Goal: Task Accomplishment & Management: Complete application form

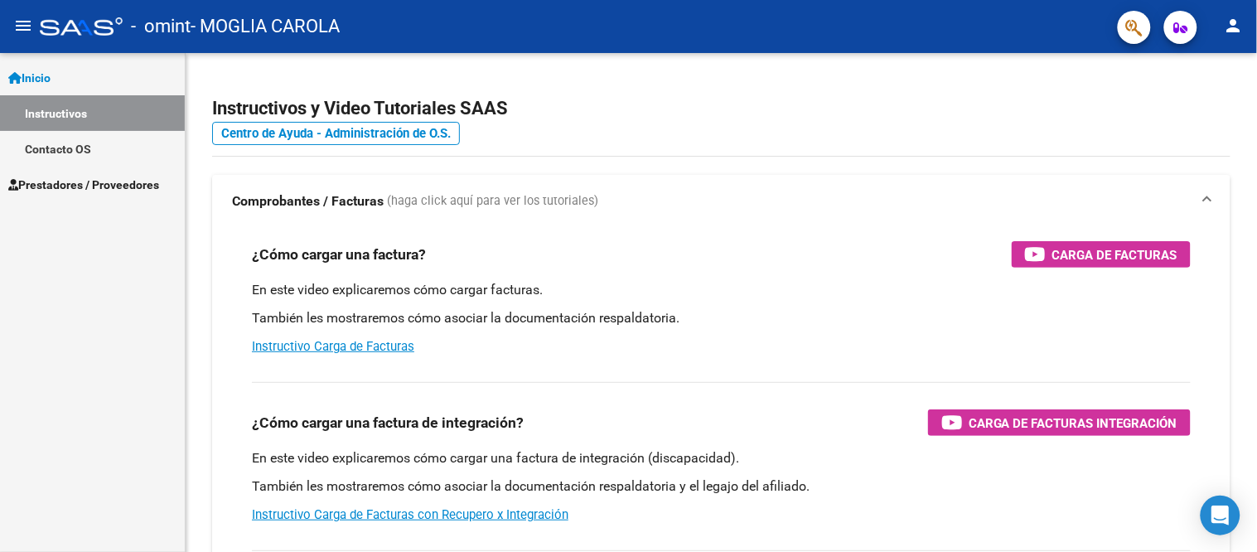
click at [73, 184] on span "Prestadores / Proveedores" at bounding box center [83, 185] width 151 height 18
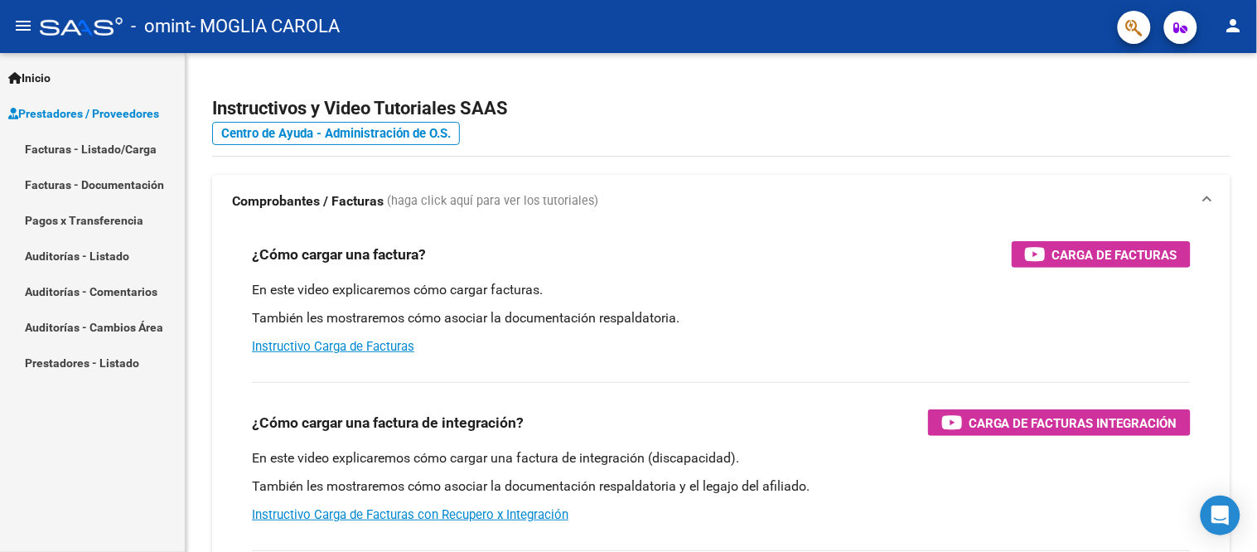
click at [80, 142] on link "Facturas - Listado/Carga" at bounding box center [92, 149] width 185 height 36
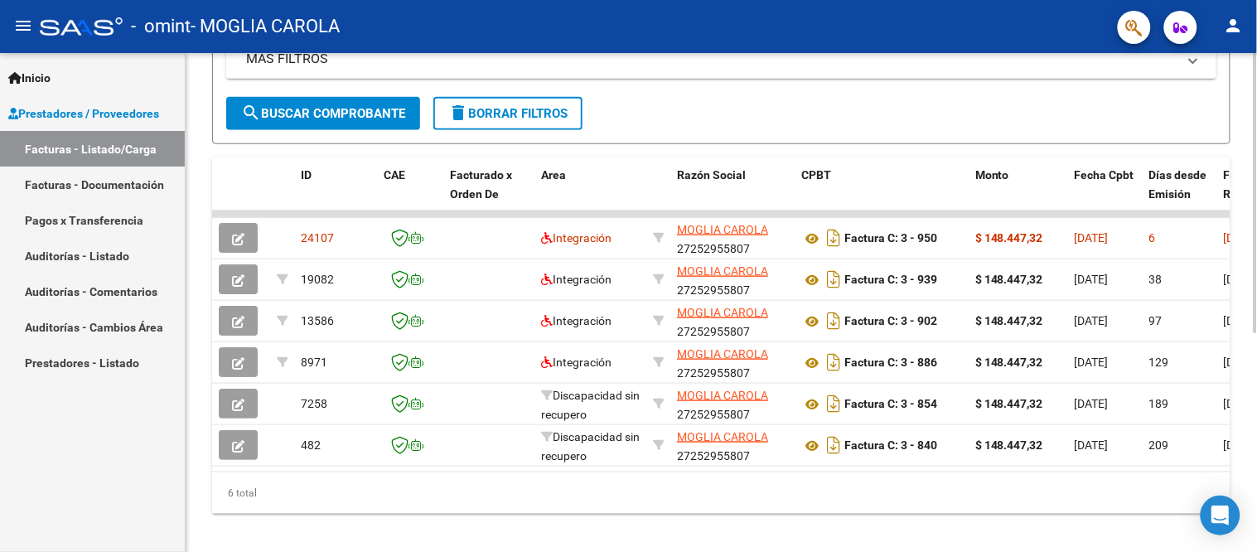
scroll to position [392, 0]
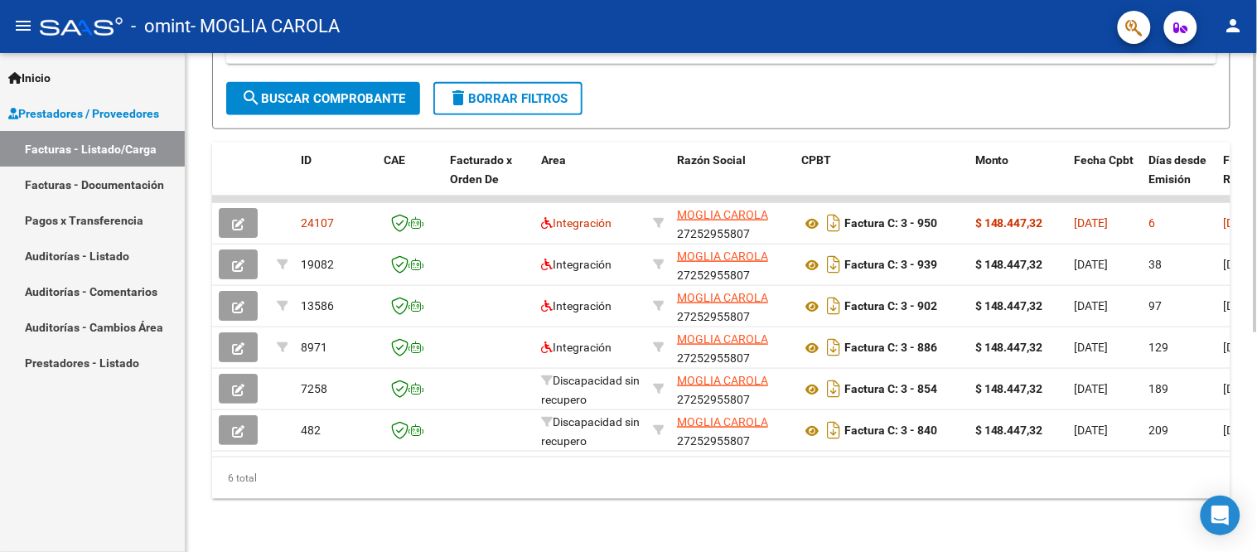
click at [1255, 332] on div at bounding box center [1255, 192] width 4 height 280
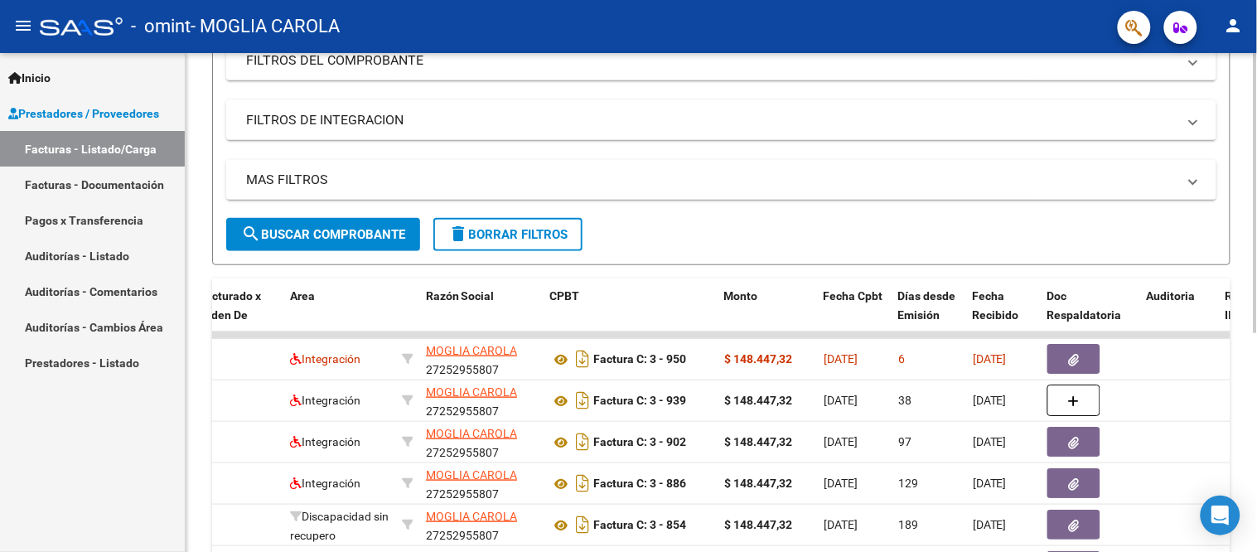
scroll to position [239, 0]
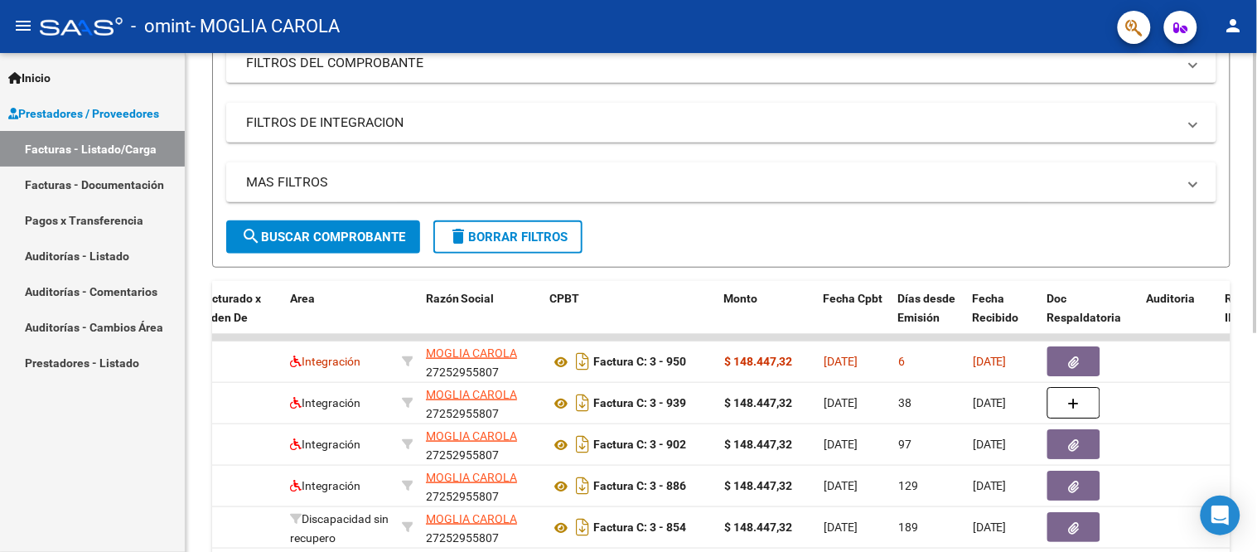
click at [1246, 207] on div "Video tutorial PRESTADORES -> Listado de CPBTs Emitidos por Prestadores / Prove…" at bounding box center [723, 252] width 1075 height 876
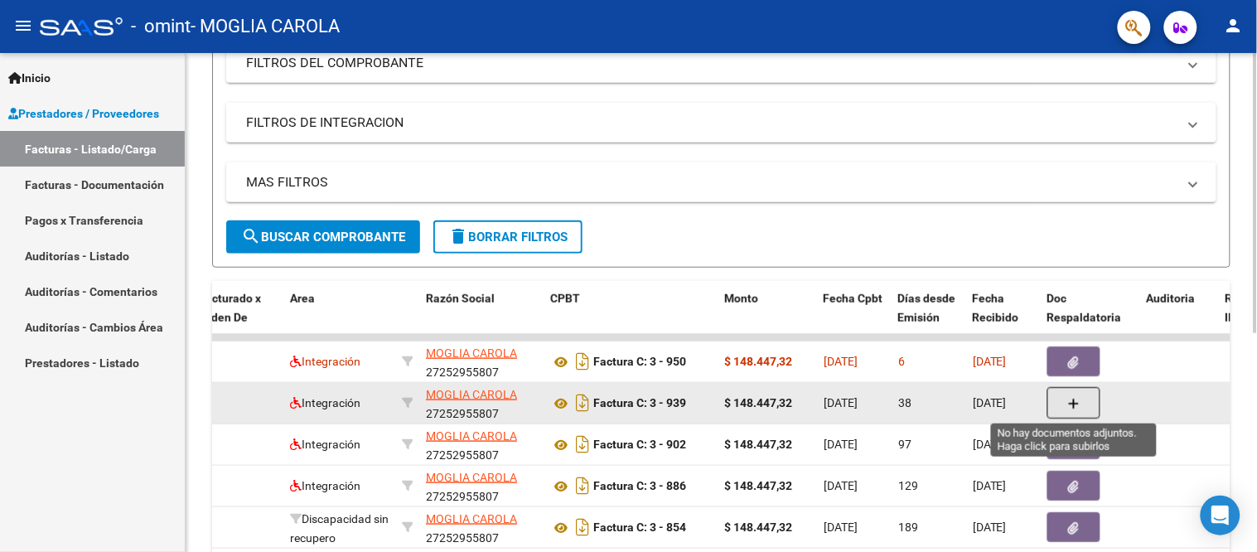
click at [1079, 394] on button "button" at bounding box center [1073, 402] width 53 height 31
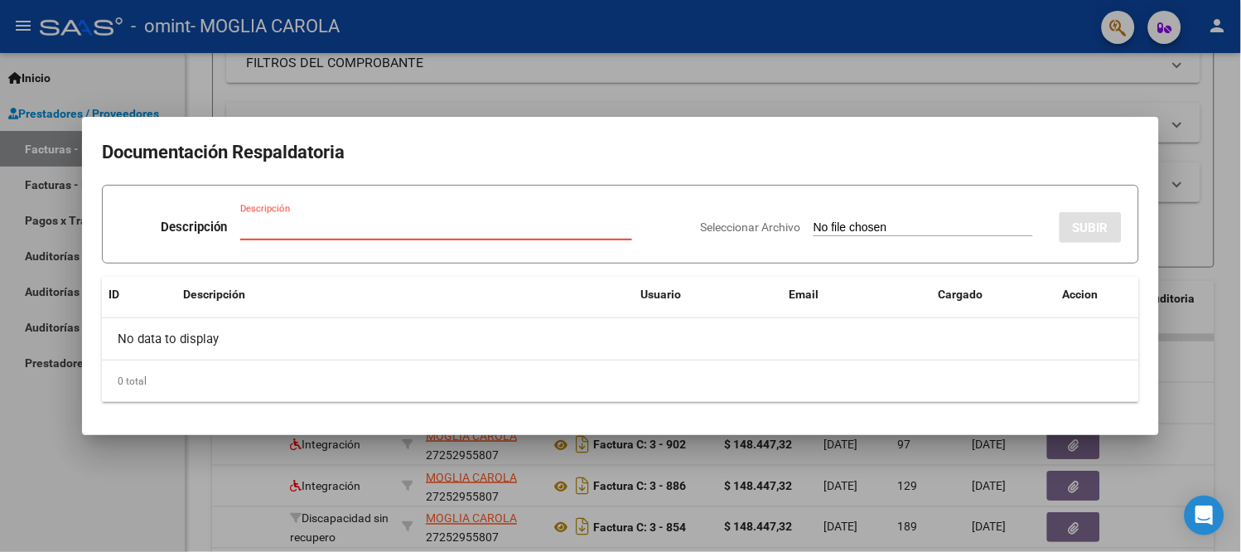
type input "C:\fakepath\Planilla [PERSON_NAME].pdf"
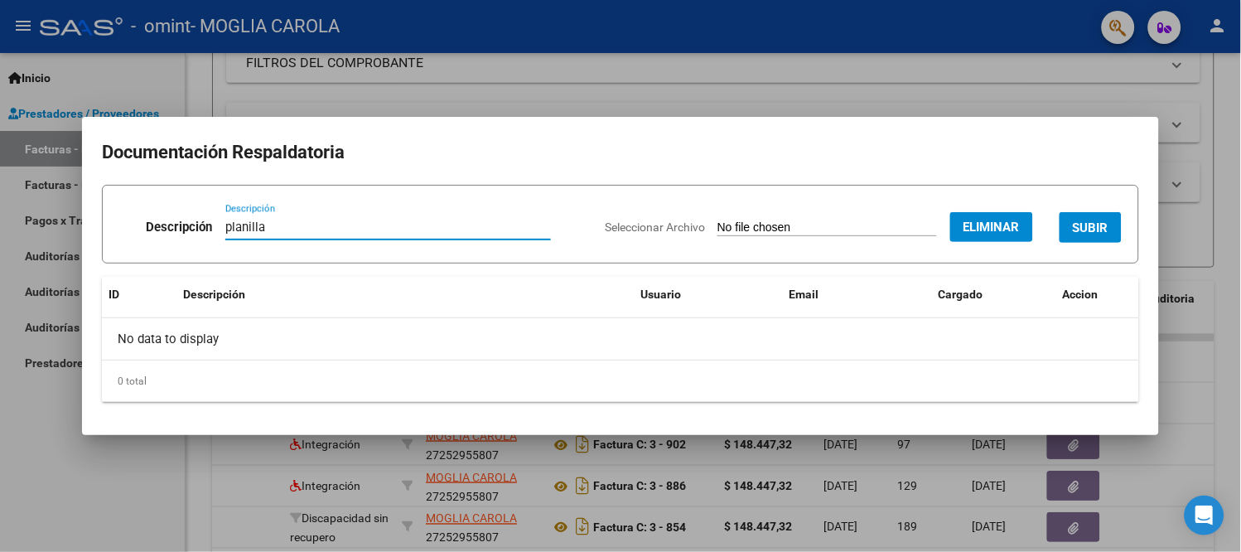
type input "planilla"
click at [1089, 226] on span "SUBIR" at bounding box center [1091, 227] width 36 height 15
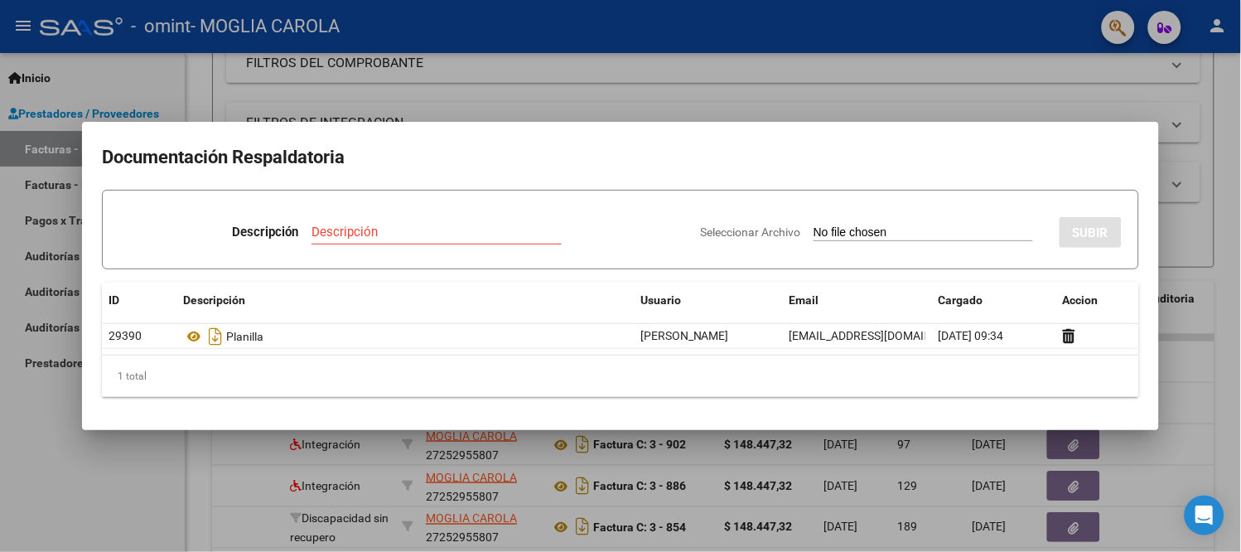
click at [1227, 373] on div at bounding box center [620, 276] width 1241 height 552
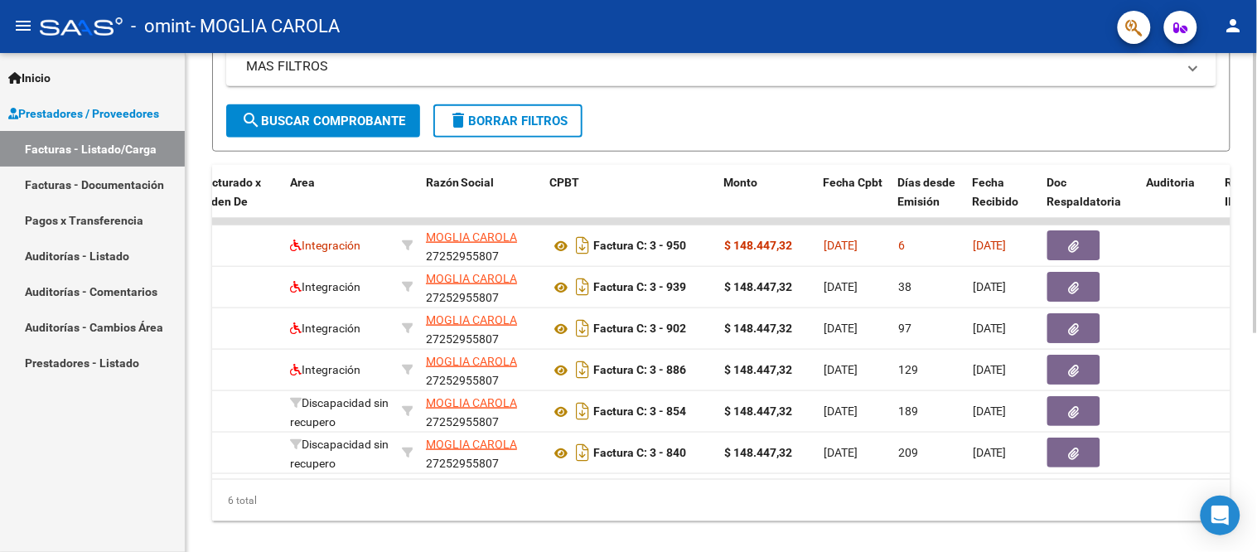
scroll to position [357, 0]
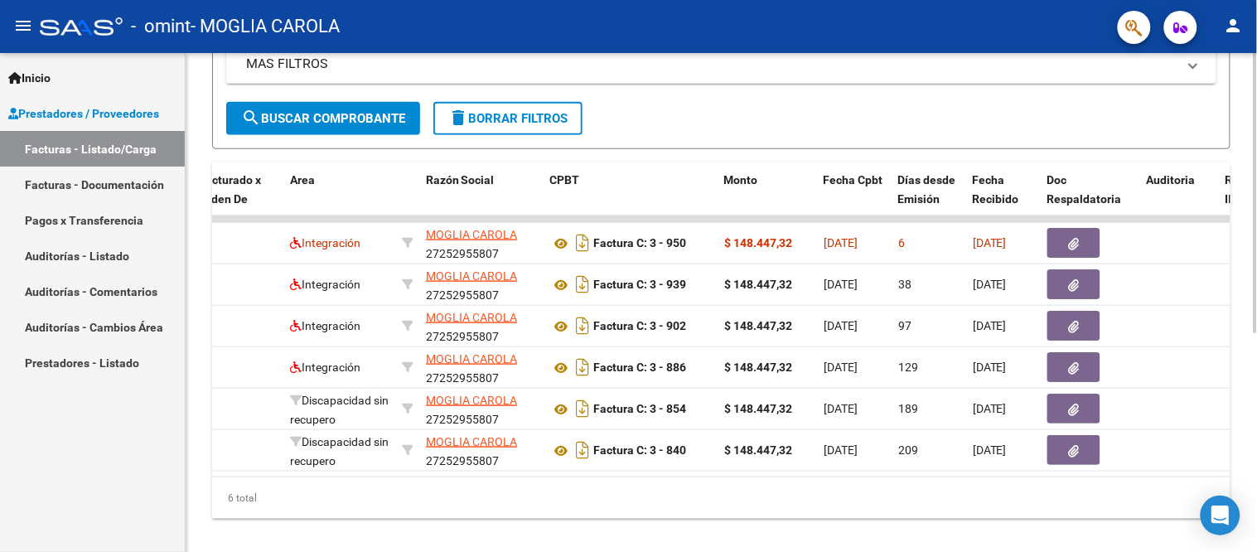
click at [1256, 333] on div at bounding box center [1255, 193] width 4 height 280
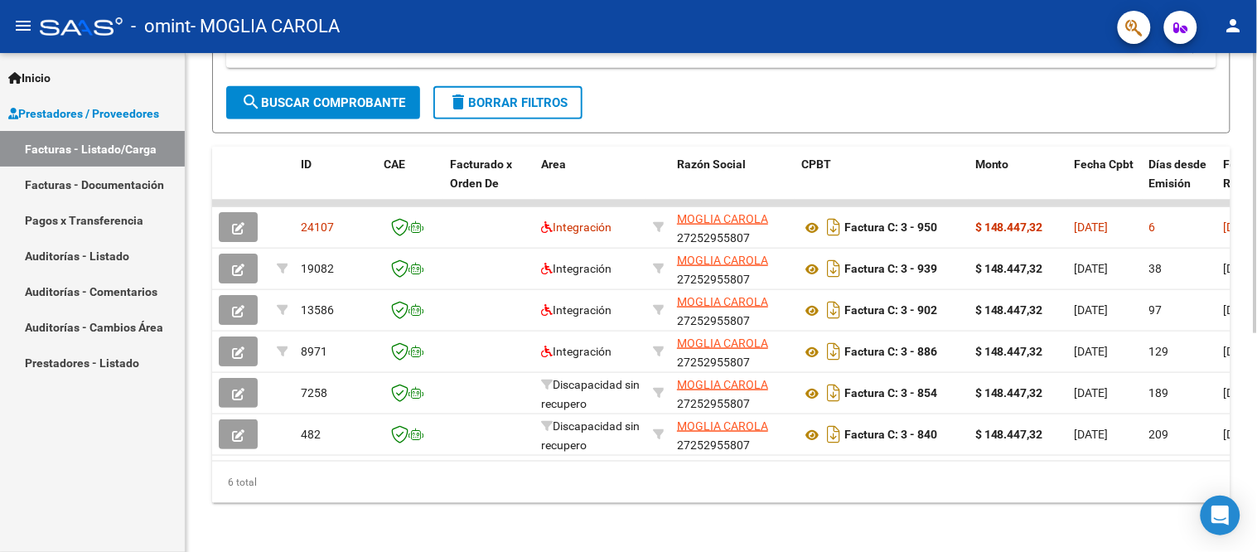
scroll to position [392, 0]
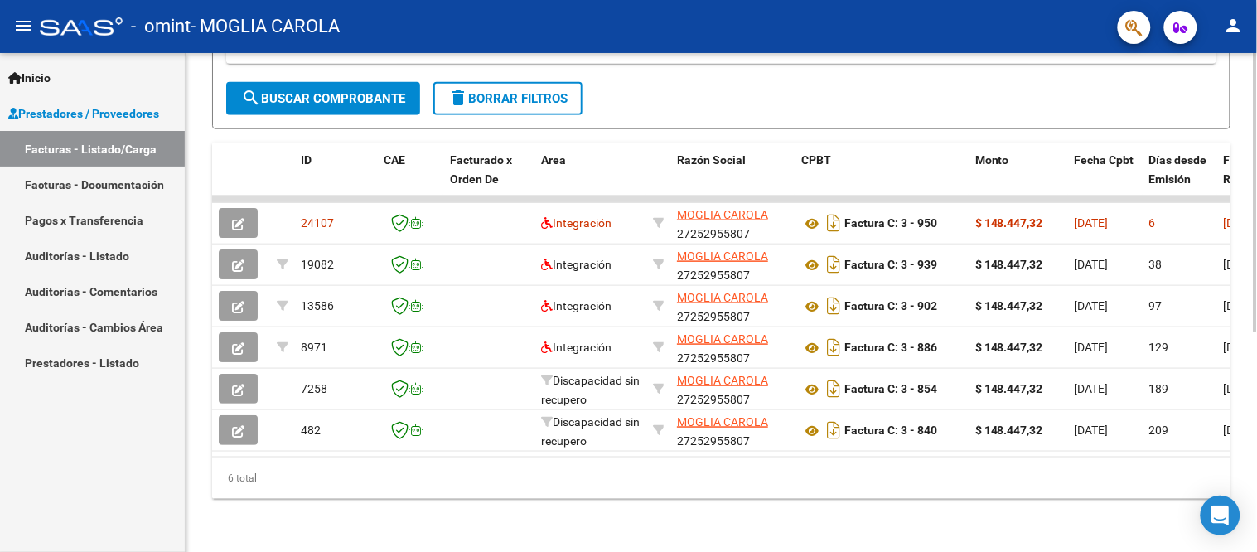
click at [1256, 332] on div at bounding box center [1255, 192] width 4 height 280
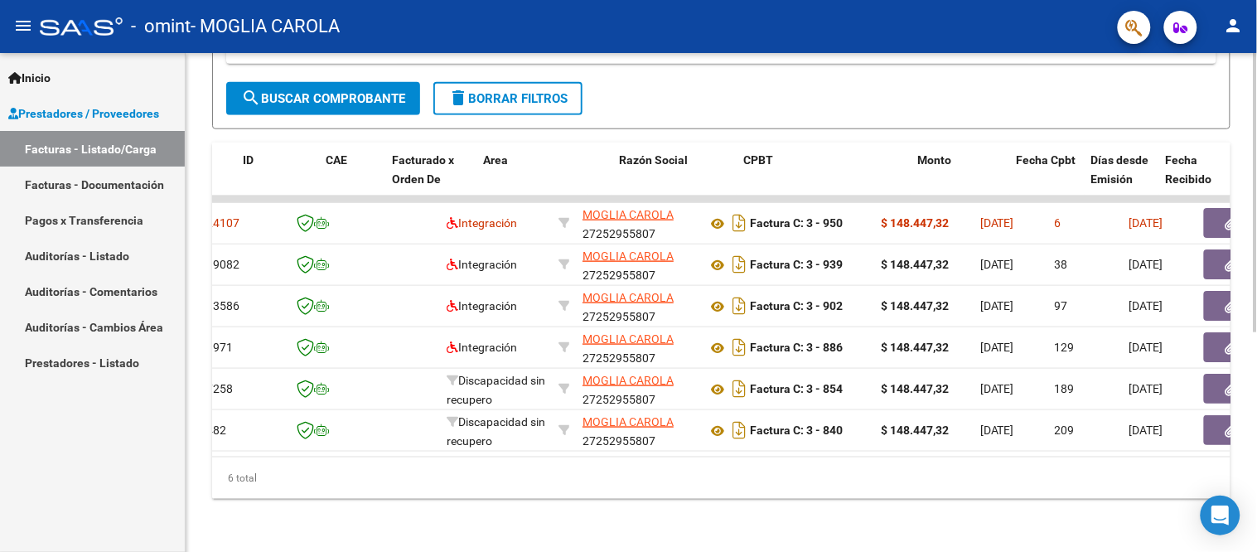
scroll to position [0, 0]
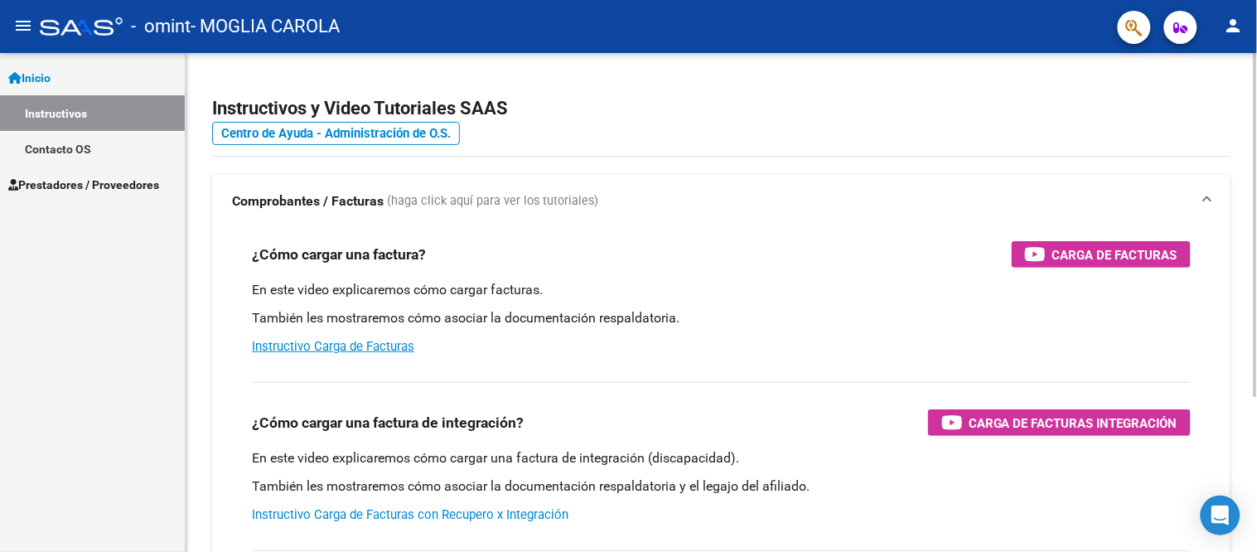
click at [416, 508] on link "Instructivo Carga de Facturas con Recupero x Integración" at bounding box center [410, 514] width 316 height 15
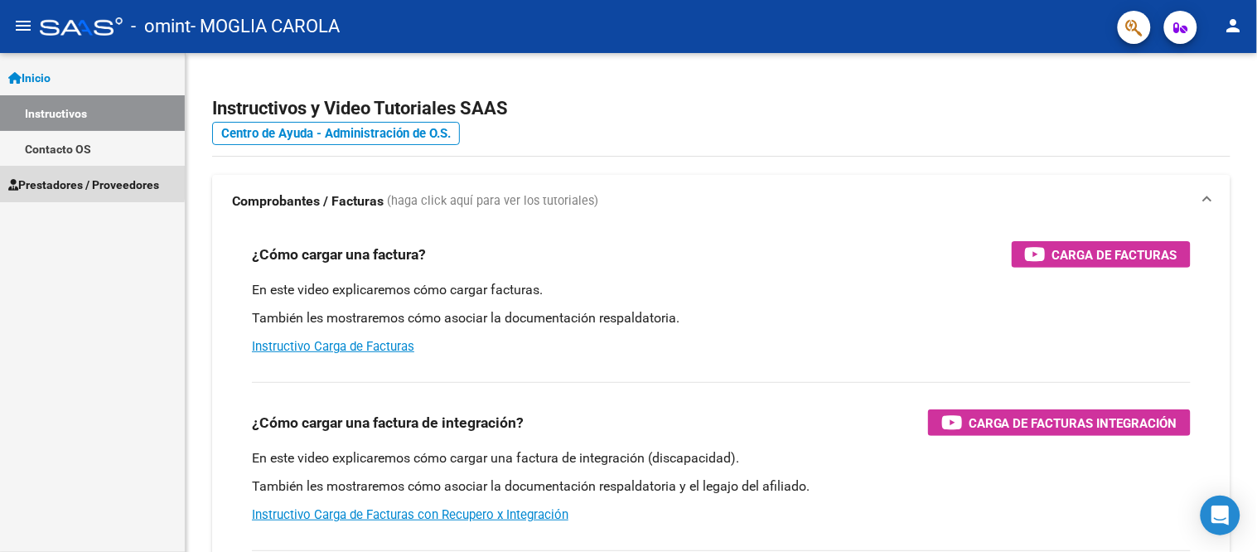
click at [26, 177] on span "Prestadores / Proveedores" at bounding box center [83, 185] width 151 height 18
click at [71, 183] on span "Prestadores / Proveedores" at bounding box center [83, 185] width 151 height 18
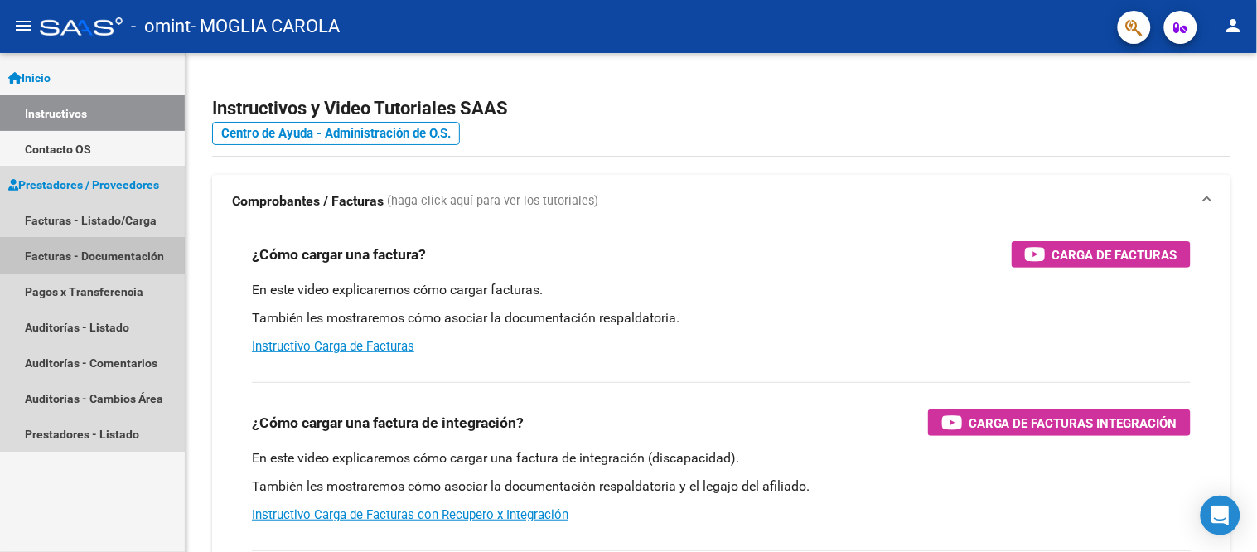
click at [84, 249] on link "Facturas - Documentación" at bounding box center [92, 256] width 185 height 36
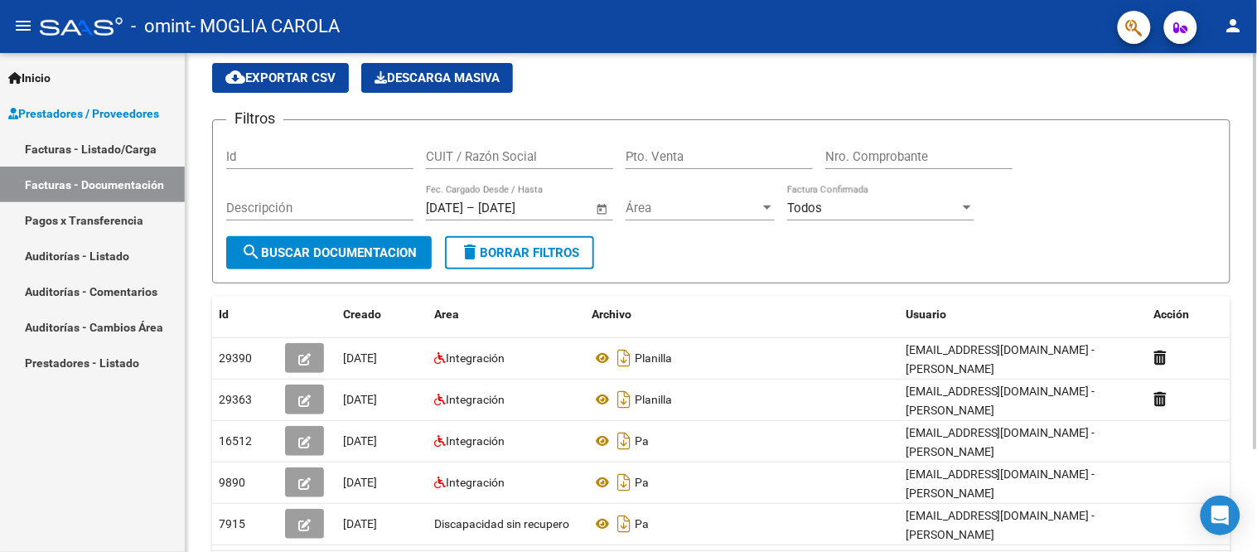
scroll to position [92, 0]
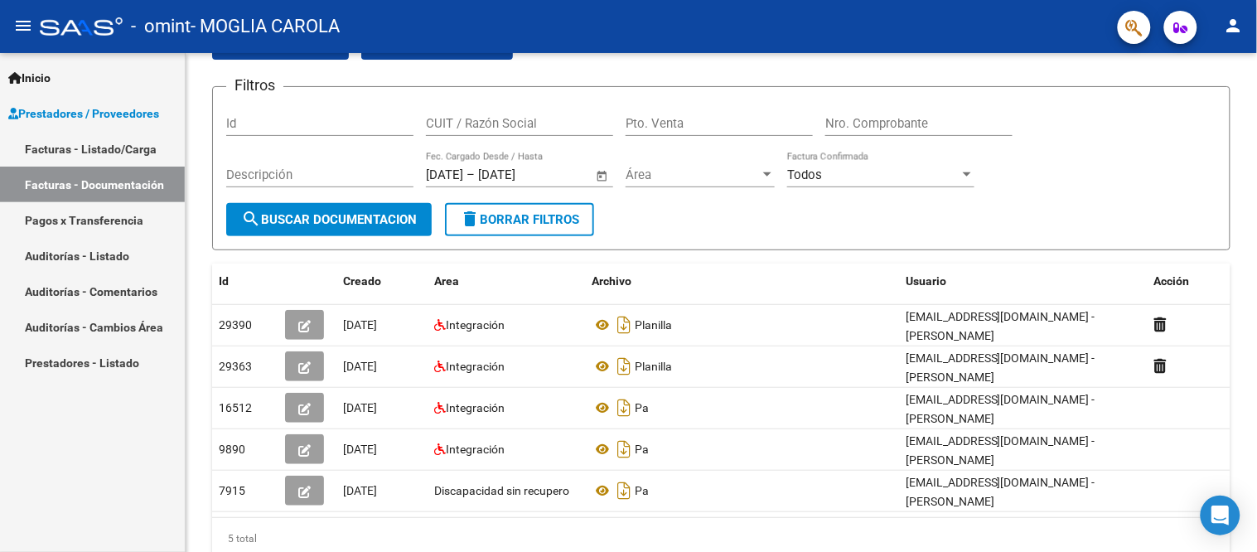
click at [108, 150] on link "Facturas - Listado/Carga" at bounding box center [92, 149] width 185 height 36
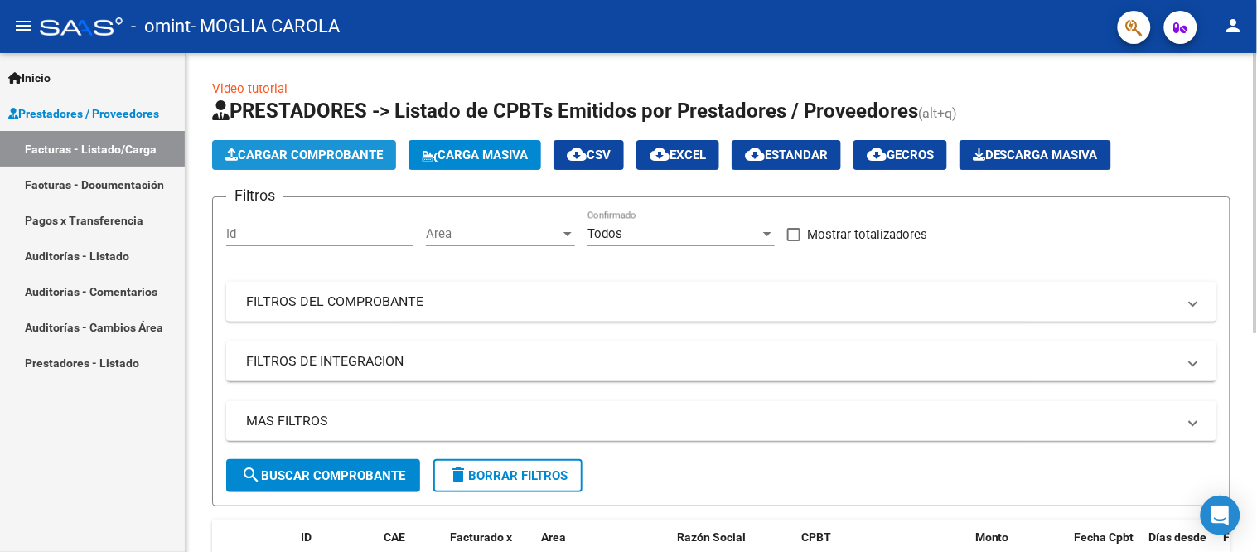
click at [280, 154] on span "Cargar Comprobante" at bounding box center [303, 154] width 157 height 15
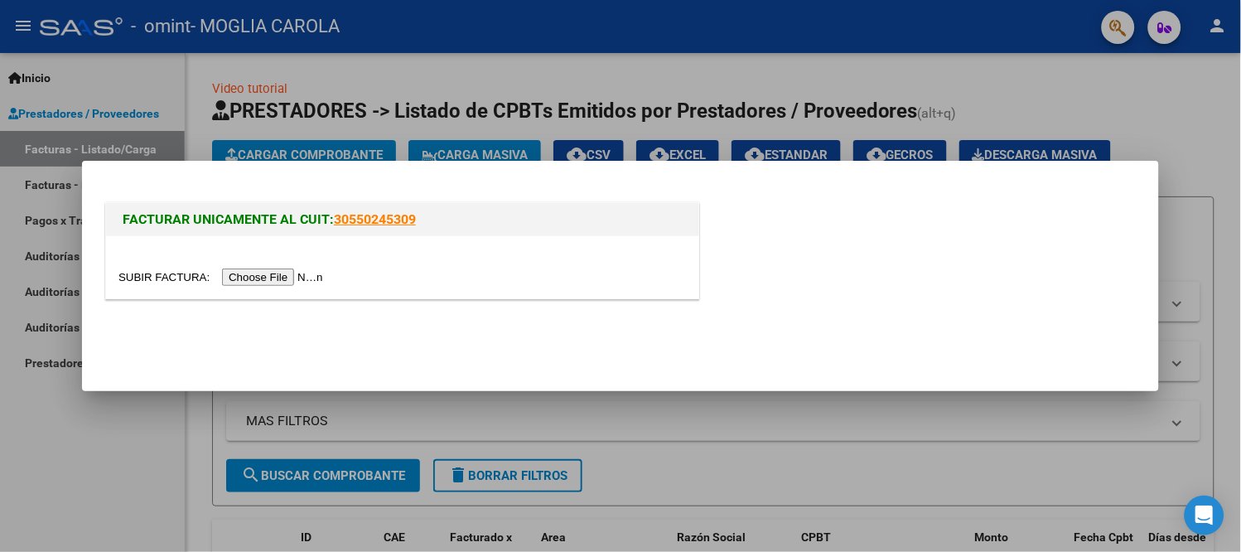
click at [285, 278] on input "file" at bounding box center [223, 276] width 210 height 17
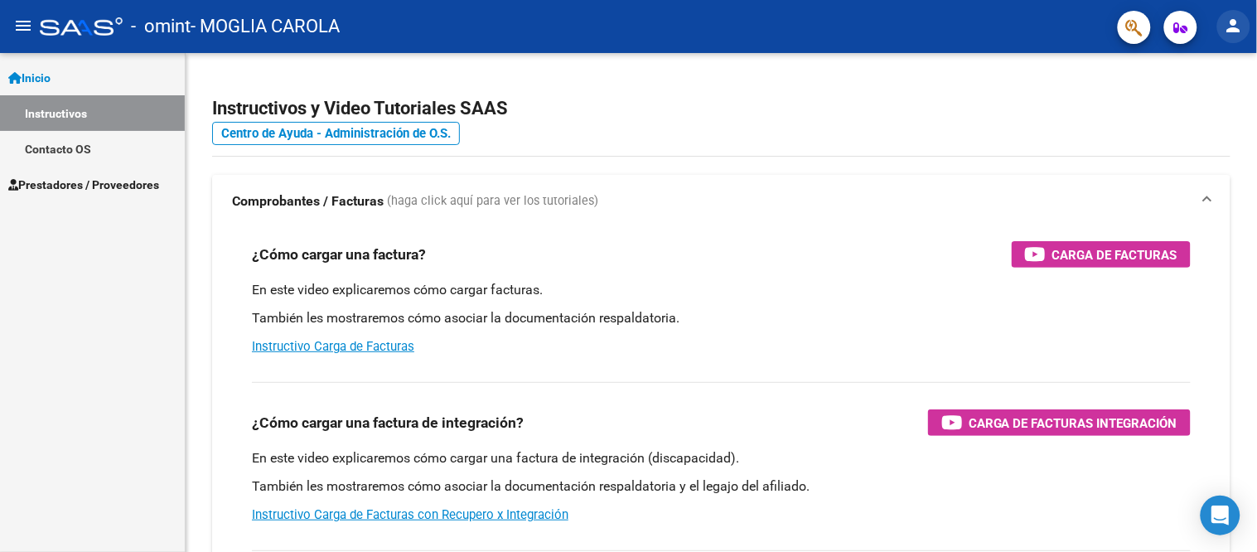
click at [1231, 18] on mat-icon "person" at bounding box center [1234, 26] width 20 height 20
click at [1216, 66] on button "person Mi Perfil" at bounding box center [1200, 70] width 101 height 40
click at [519, 511] on link "Instructivo Carga de Facturas con Recupero x Integración" at bounding box center [410, 514] width 316 height 15
click at [83, 172] on link "Prestadores / Proveedores" at bounding box center [92, 185] width 185 height 36
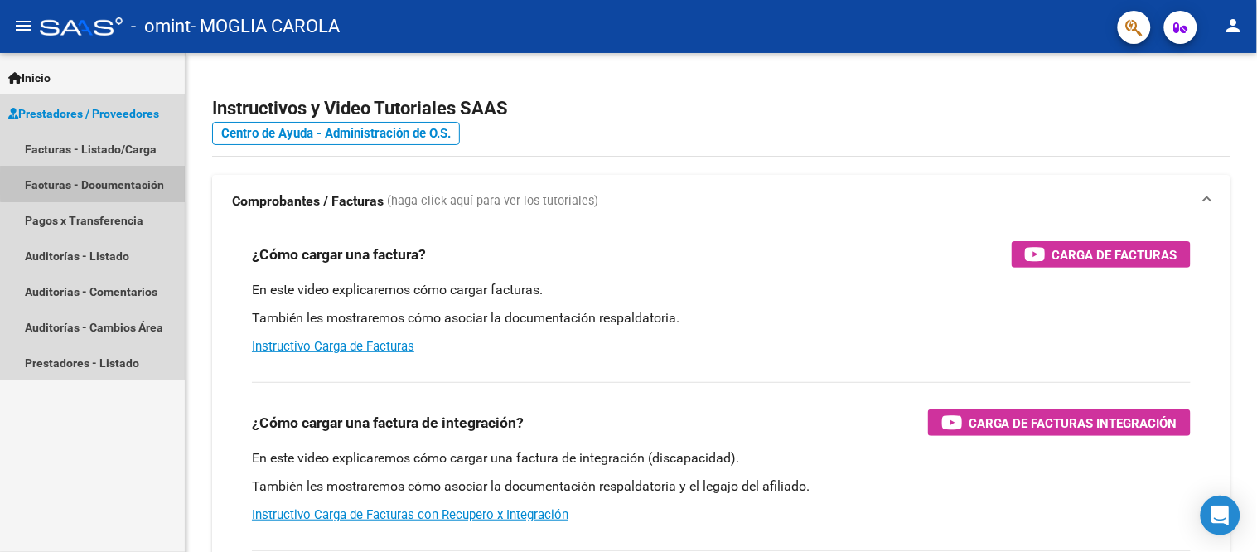
click at [96, 183] on link "Facturas - Documentación" at bounding box center [92, 185] width 185 height 36
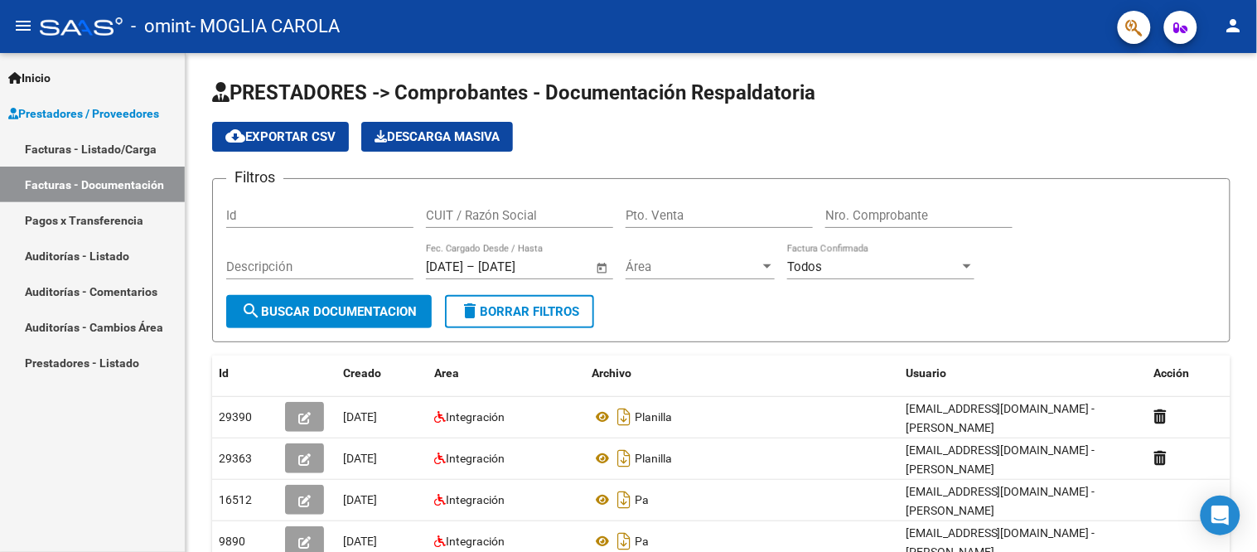
click at [96, 141] on link "Facturas - Listado/Carga" at bounding box center [92, 149] width 185 height 36
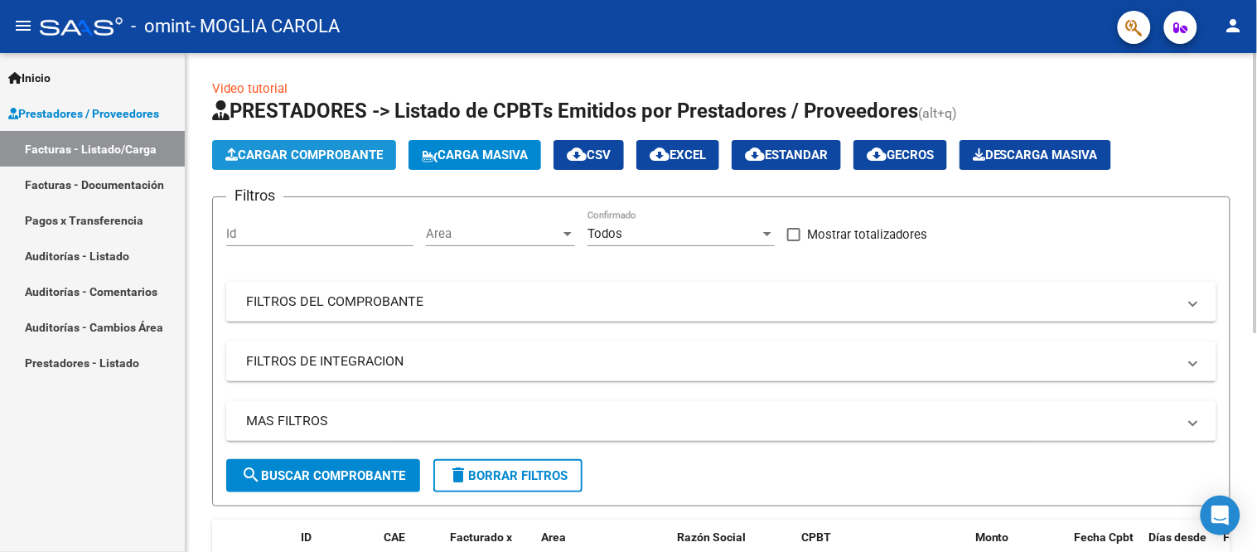
click at [361, 154] on span "Cargar Comprobante" at bounding box center [303, 154] width 157 height 15
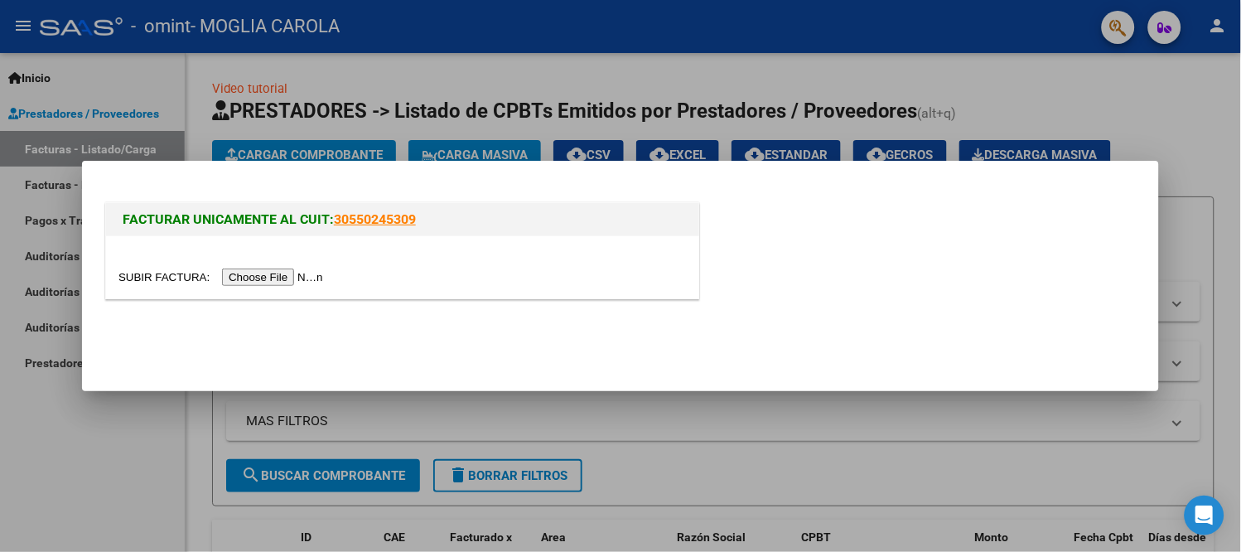
click at [288, 275] on input "file" at bounding box center [223, 276] width 210 height 17
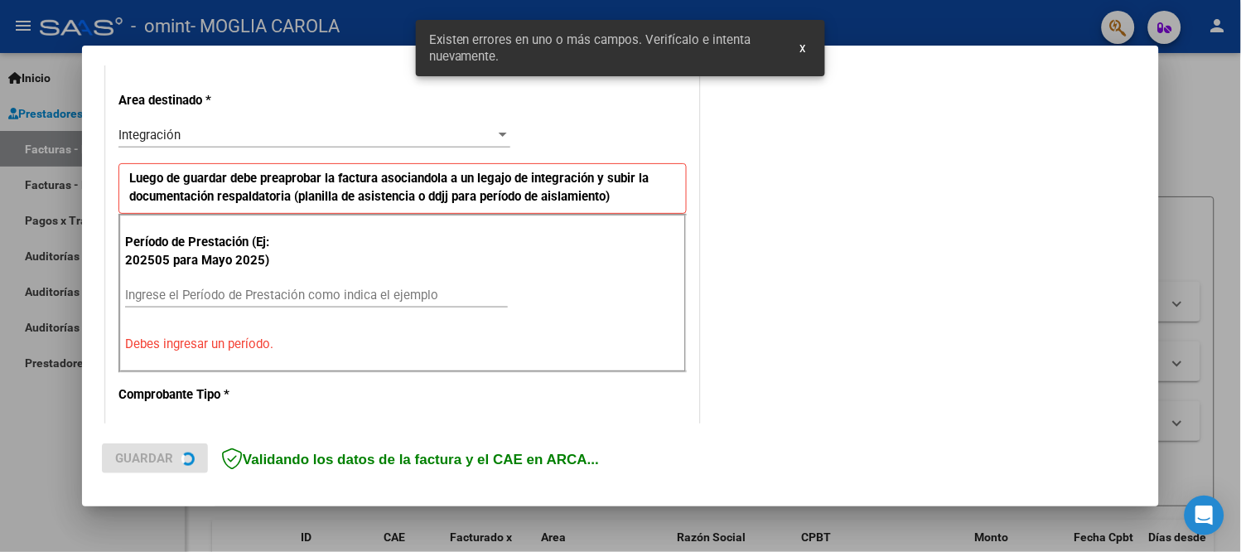
scroll to position [366, 0]
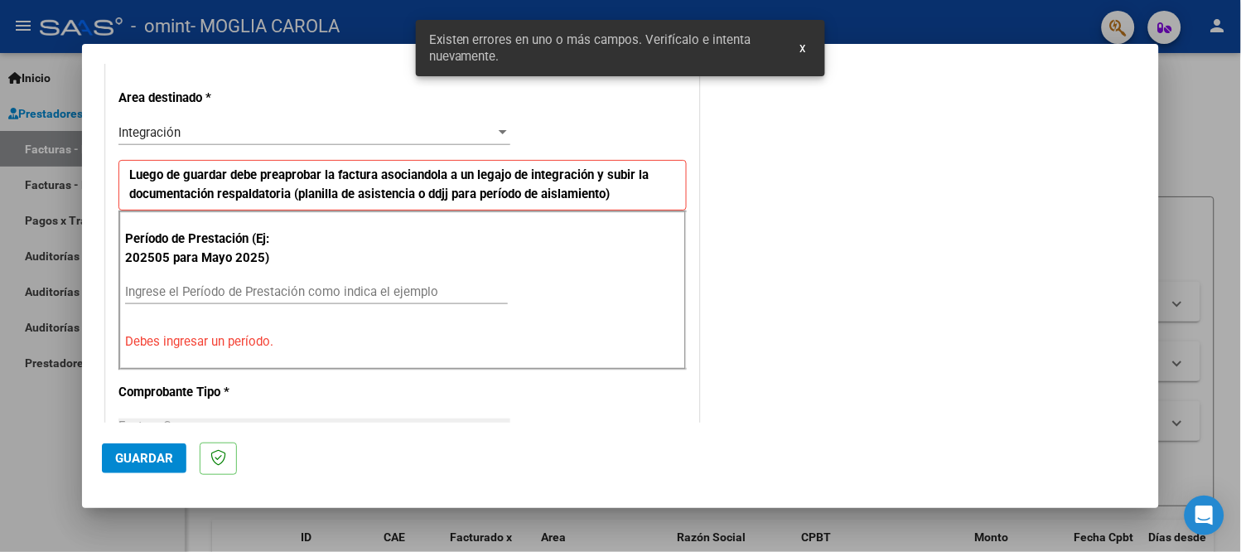
click at [805, 46] on span "x" at bounding box center [802, 48] width 6 height 15
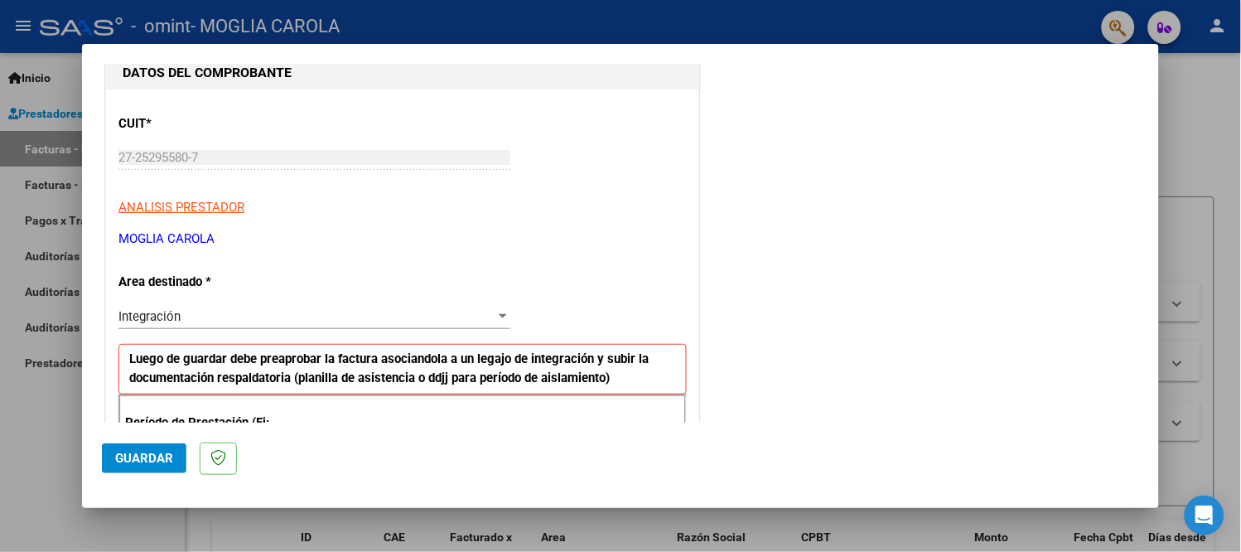
scroll to position [184, 0]
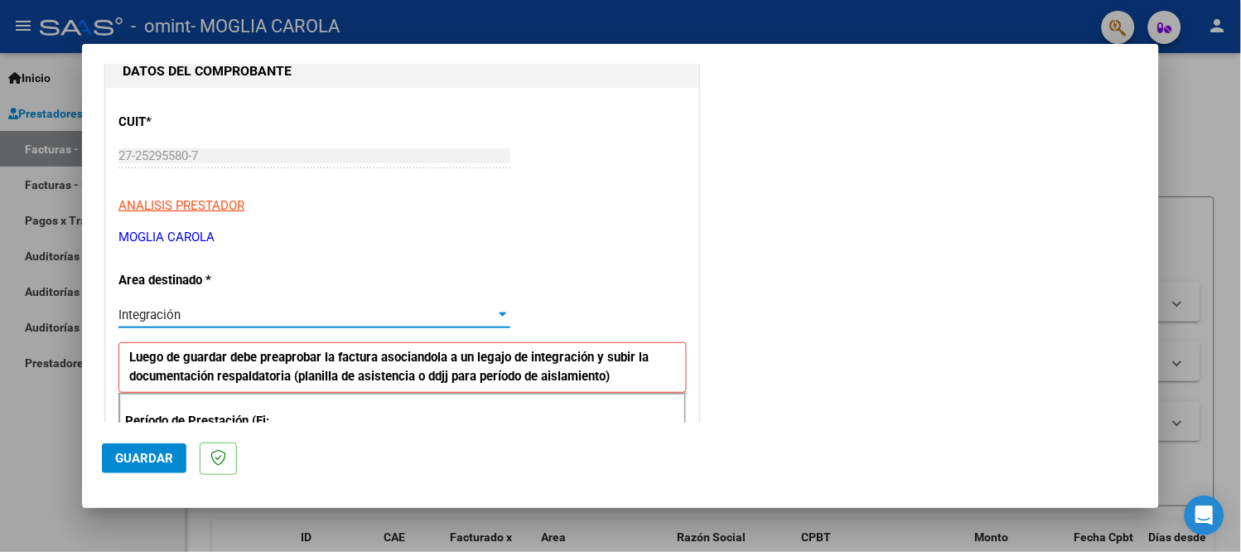
click at [502, 311] on div at bounding box center [502, 314] width 15 height 13
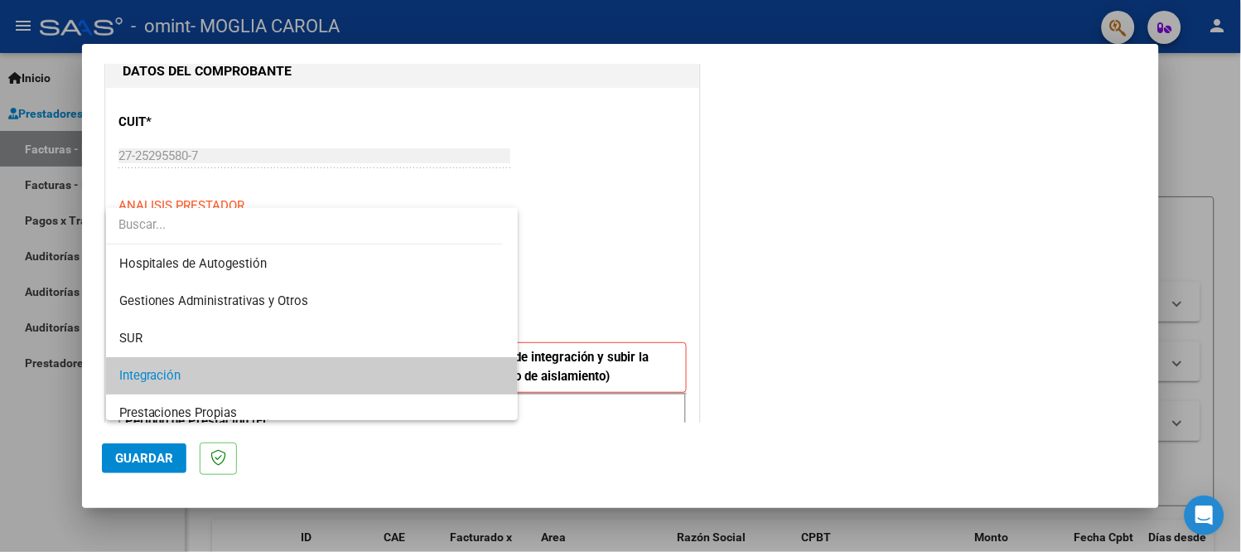
scroll to position [61, 0]
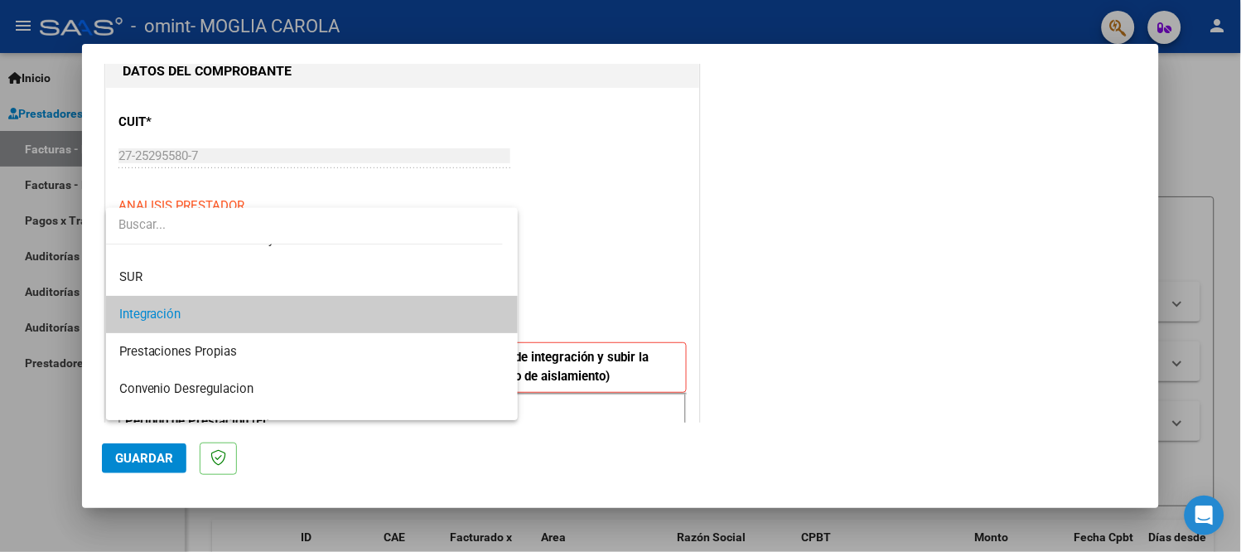
click at [418, 313] on span "Integración" at bounding box center [312, 314] width 386 height 37
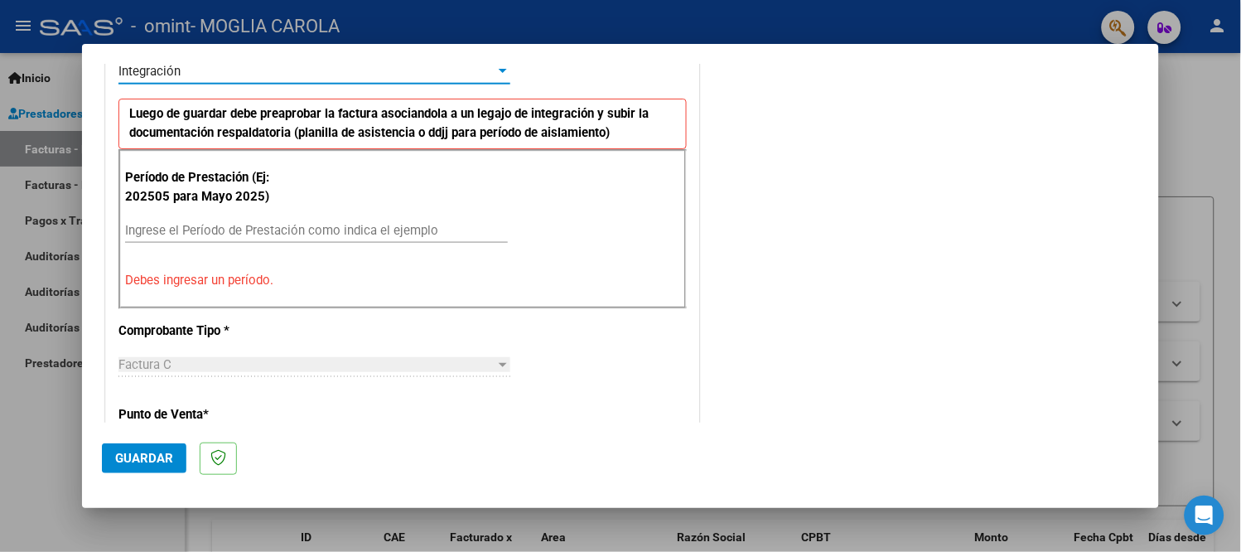
scroll to position [460, 0]
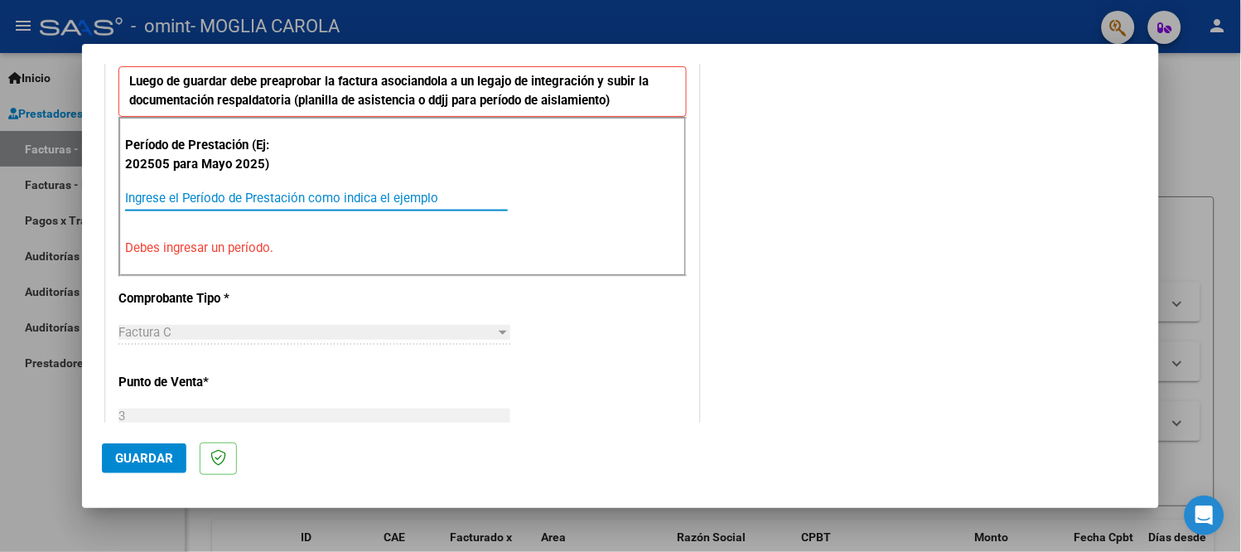
click at [336, 197] on input "Ingrese el Período de Prestación como indica el ejemplo" at bounding box center [316, 198] width 383 height 15
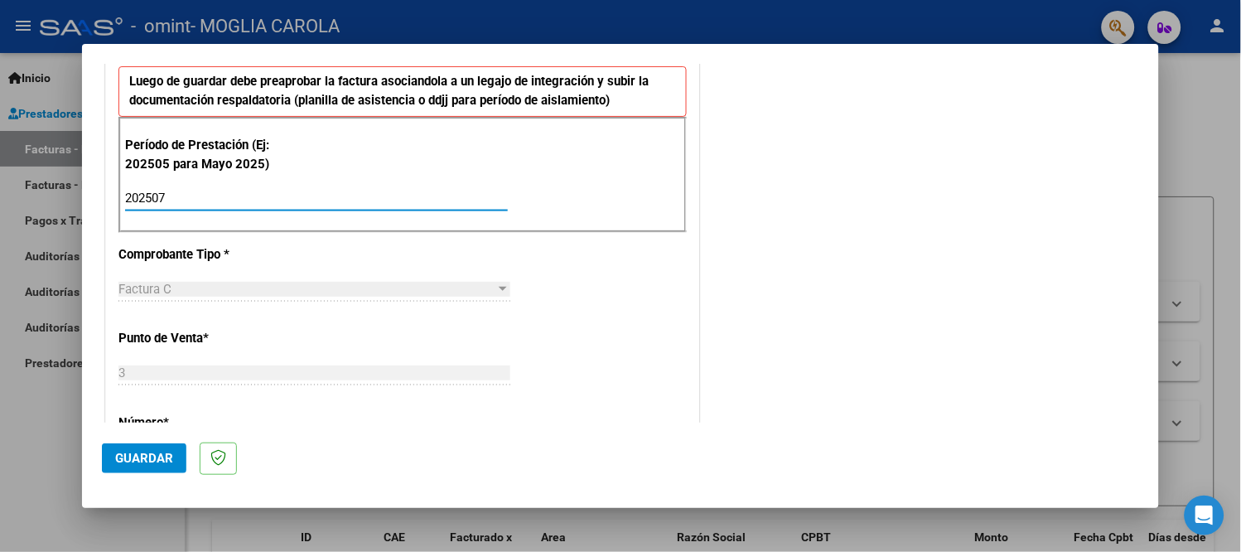
type input "202507"
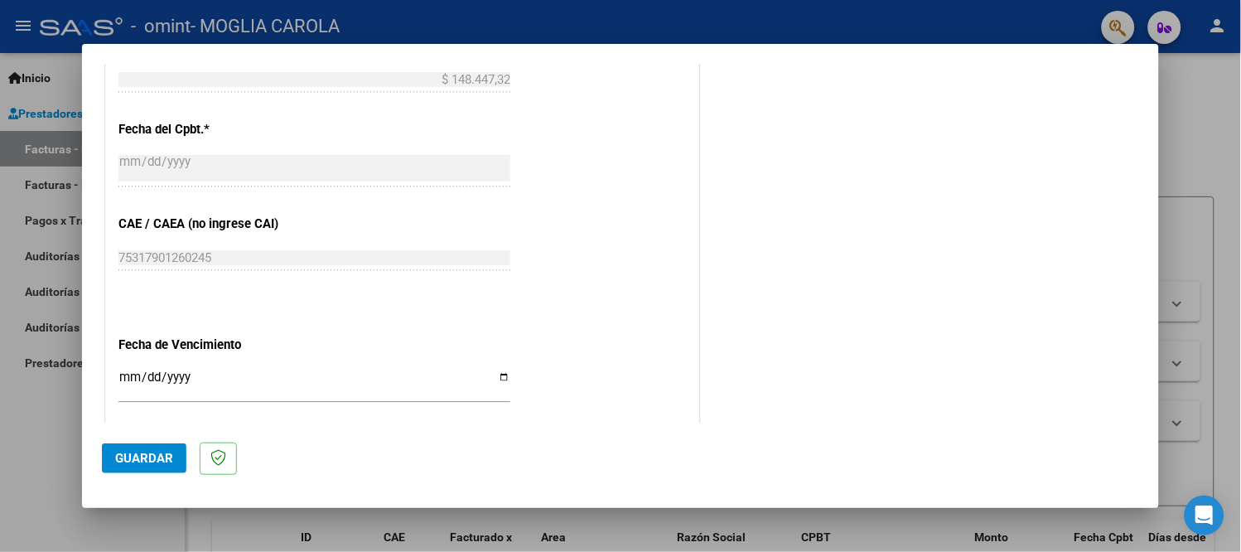
scroll to position [1012, 0]
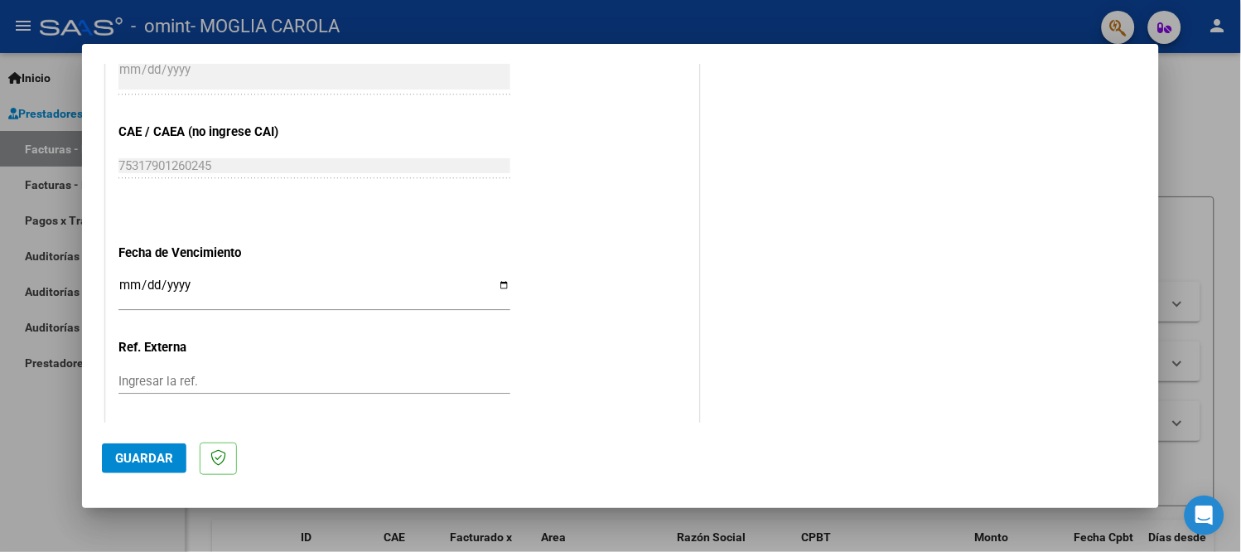
click at [497, 278] on input "Ingresar la fecha" at bounding box center [314, 291] width 392 height 27
click at [495, 278] on input "2025-07-06" at bounding box center [314, 291] width 392 height 27
type input "2025-08-10"
click at [150, 454] on span "Guardar" at bounding box center [144, 458] width 58 height 15
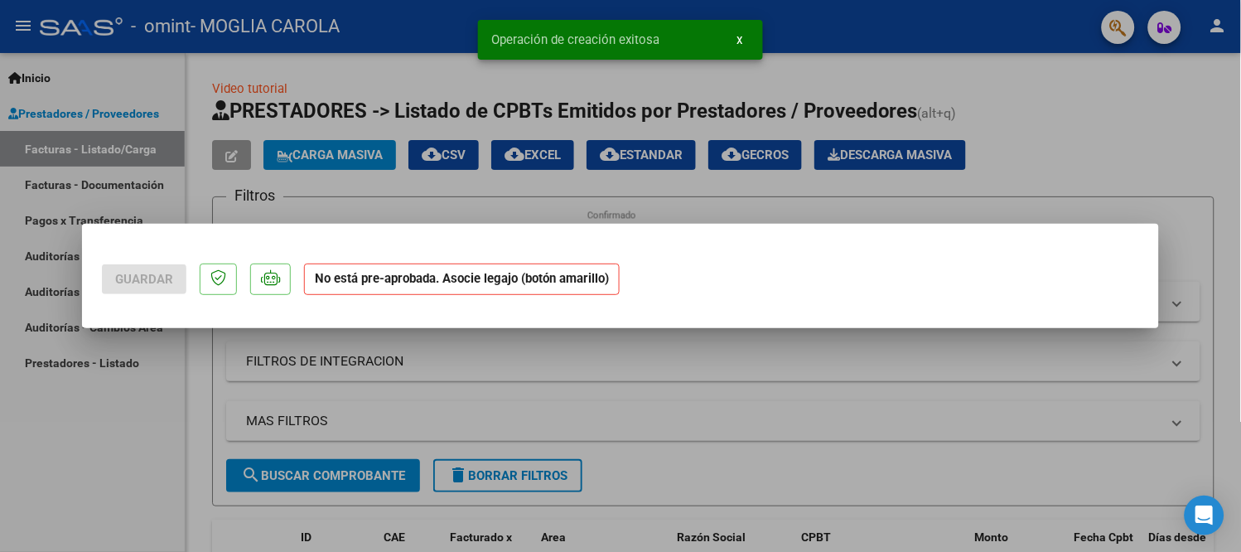
scroll to position [0, 0]
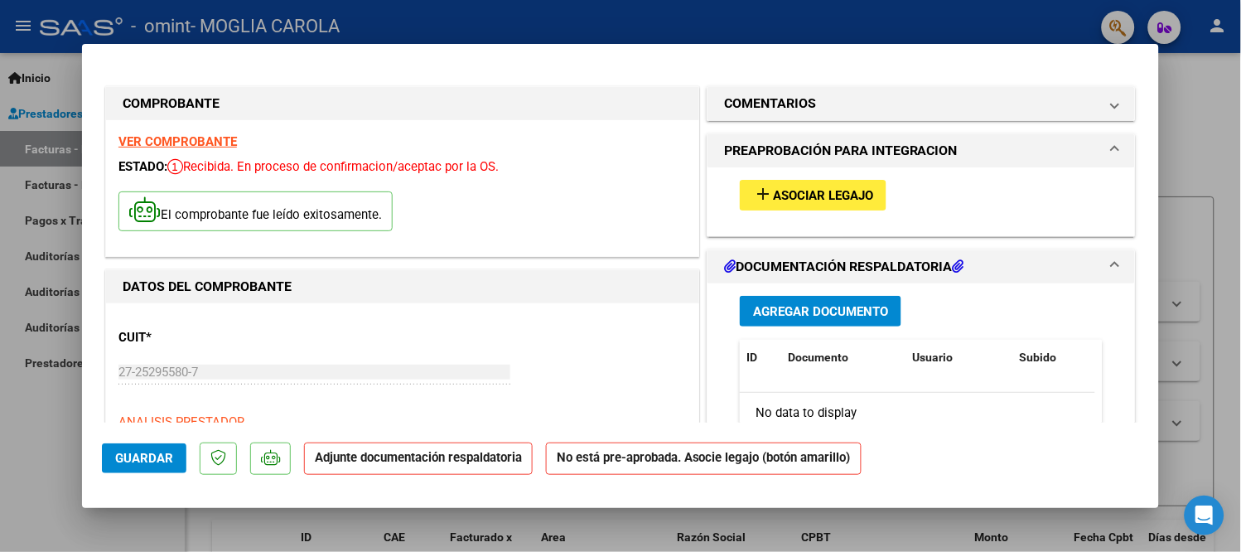
click at [769, 259] on h1 "DOCUMENTACIÓN RESPALDATORIA" at bounding box center [844, 267] width 240 height 20
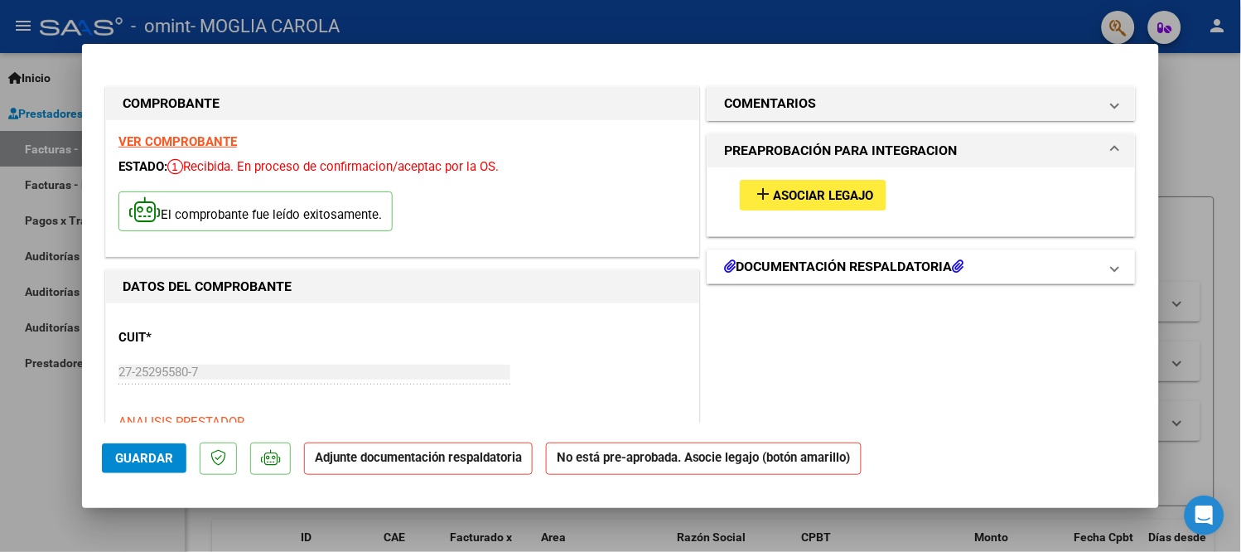
click at [769, 259] on h1 "DOCUMENTACIÓN RESPALDATORIA" at bounding box center [844, 267] width 240 height 20
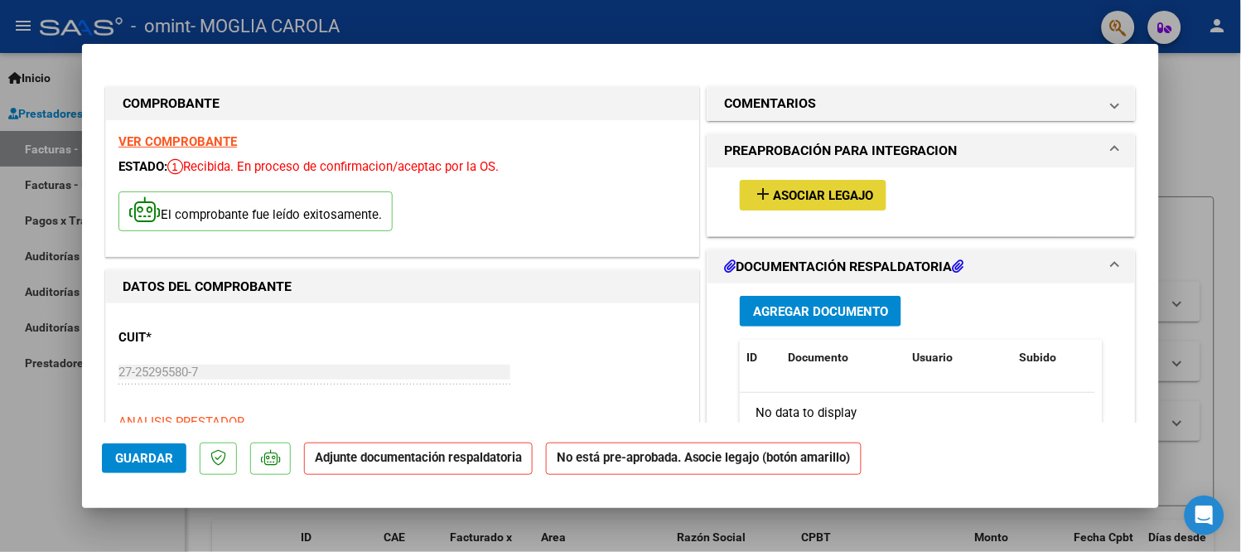
click at [809, 192] on span "Asociar Legajo" at bounding box center [823, 195] width 100 height 15
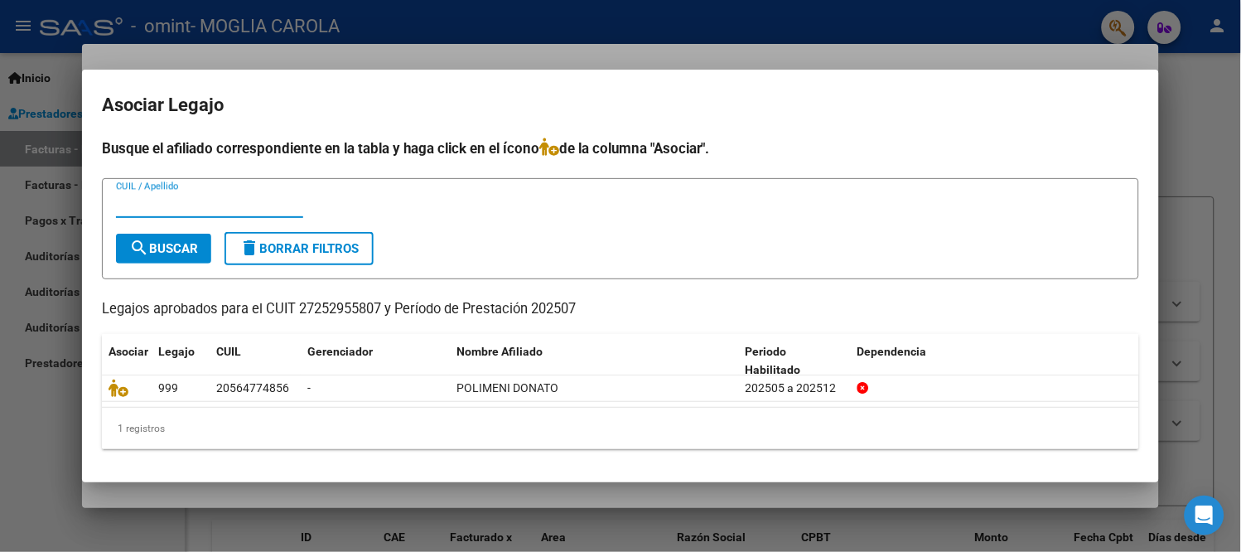
click at [1205, 109] on div at bounding box center [620, 276] width 1241 height 552
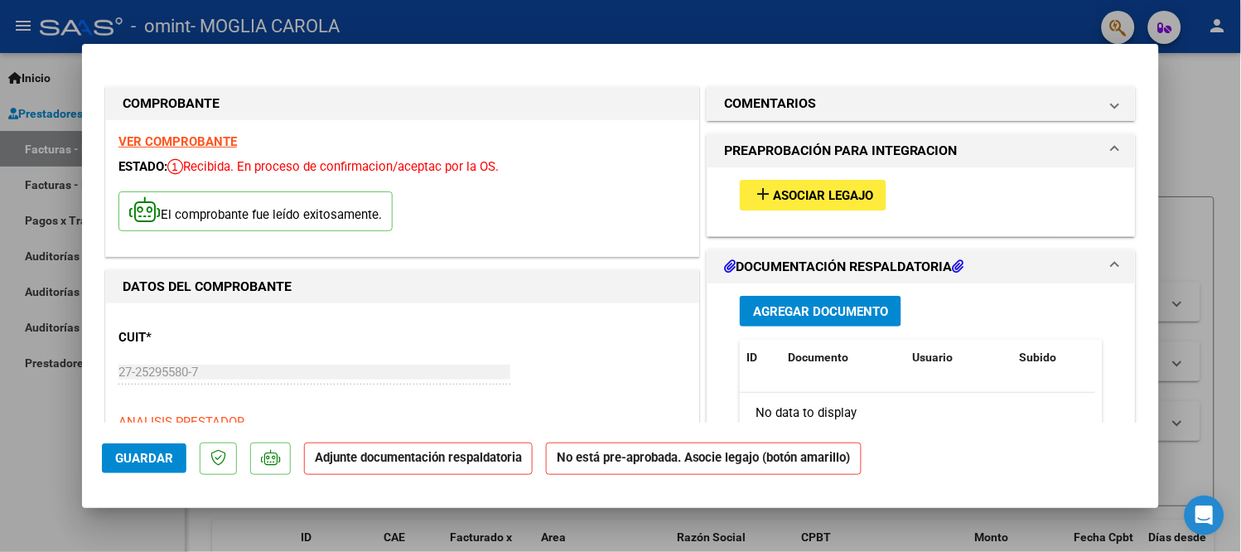
click at [820, 307] on span "Agregar Documento" at bounding box center [820, 311] width 135 height 15
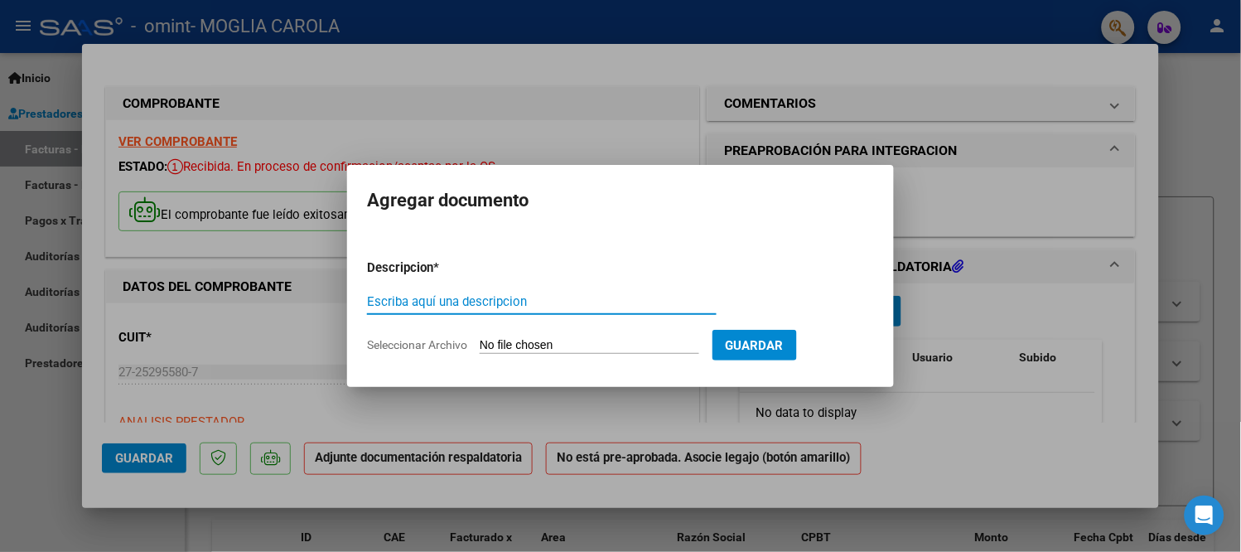
type input "C:\fakepath\planilla Donato-15_250805_143641 (1).pdf"
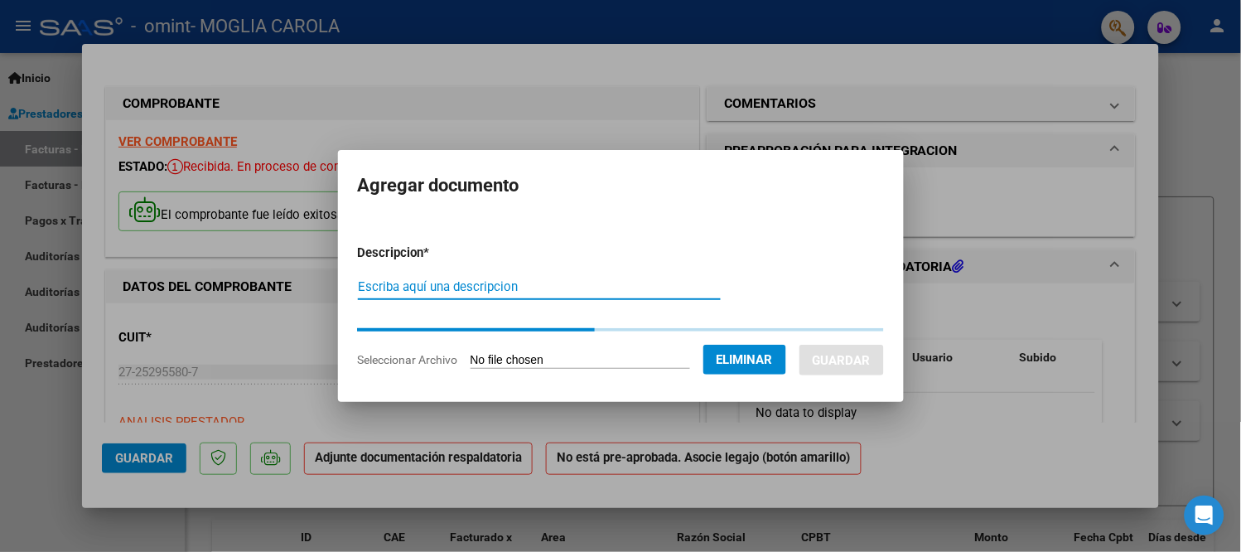
click at [432, 279] on input "Escriba aquí una descripcion" at bounding box center [539, 286] width 363 height 15
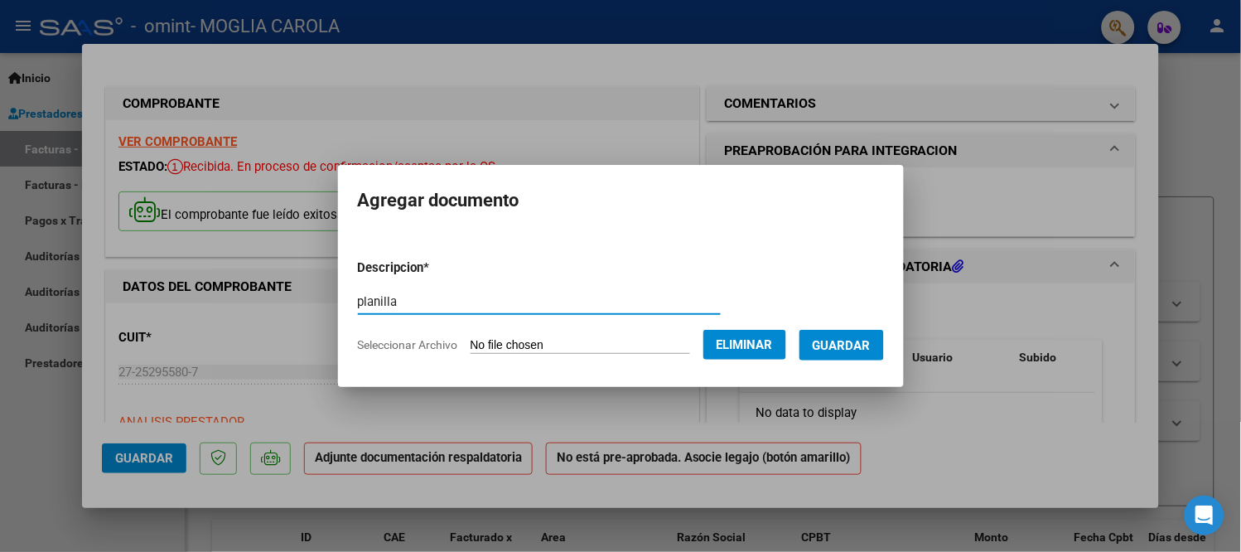
type input "planilla"
click at [837, 349] on span "Guardar" at bounding box center [842, 345] width 58 height 15
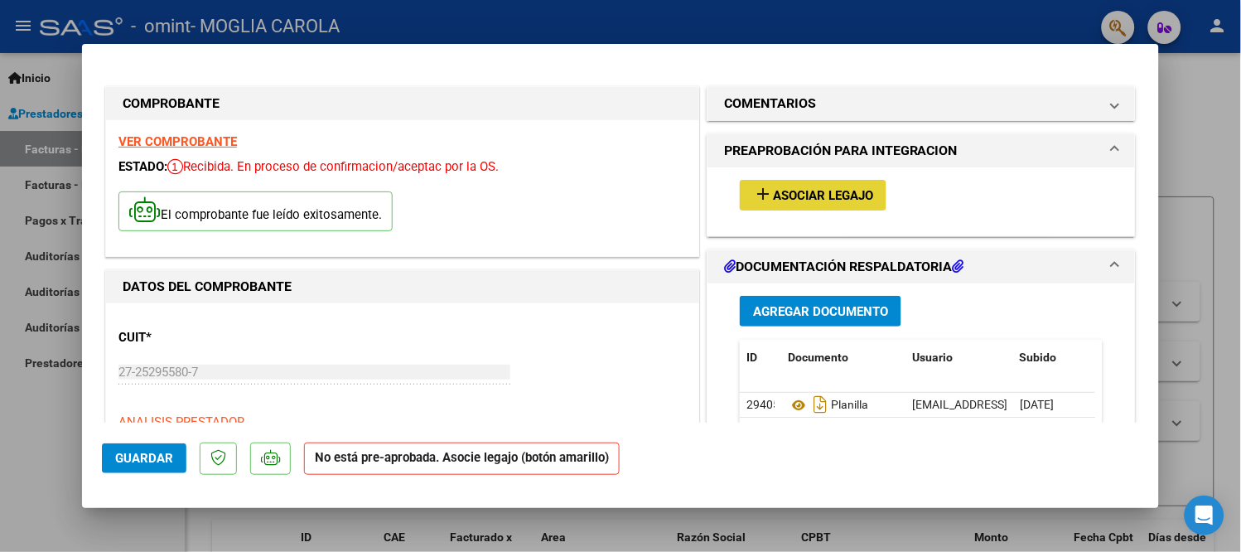
click at [773, 199] on span "Asociar Legajo" at bounding box center [823, 195] width 100 height 15
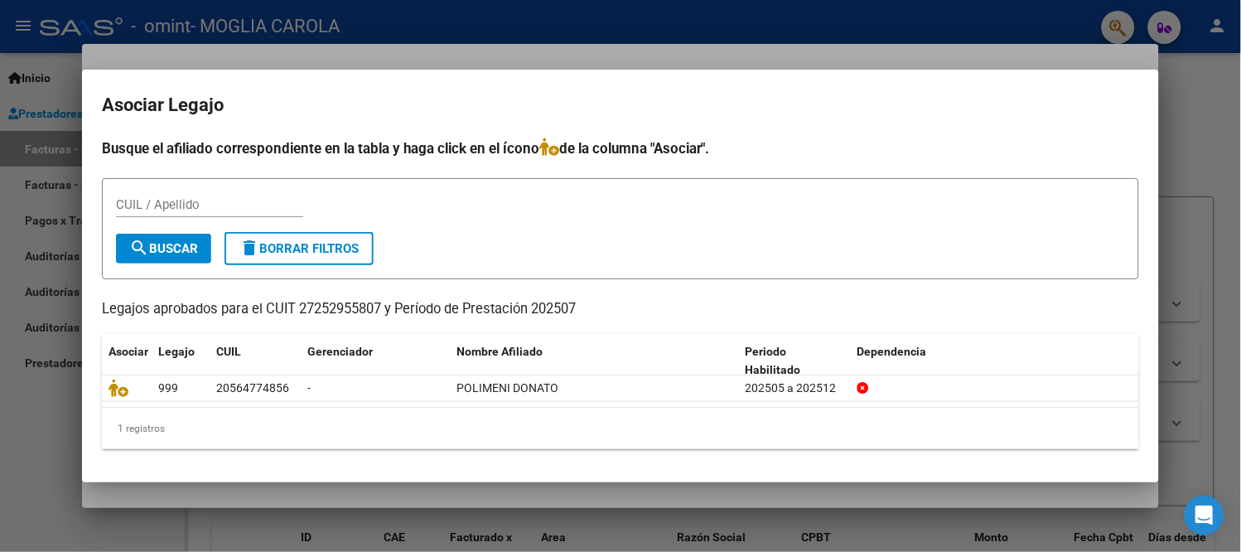
click at [1218, 131] on div at bounding box center [620, 276] width 1241 height 552
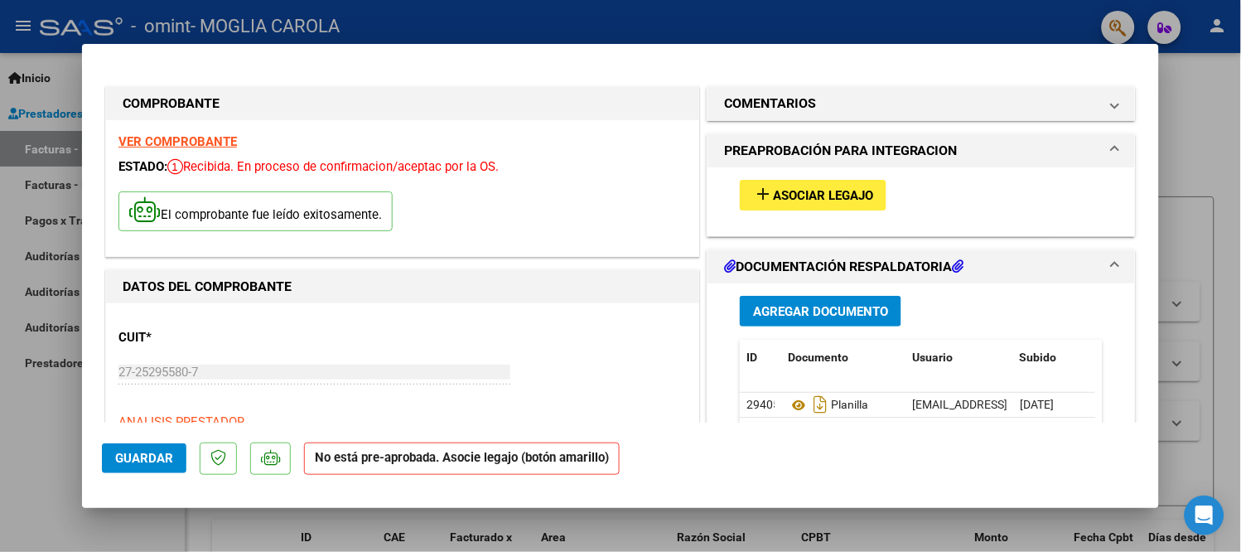
click at [122, 460] on span "Guardar" at bounding box center [144, 458] width 58 height 15
click at [1229, 81] on div at bounding box center [620, 276] width 1241 height 552
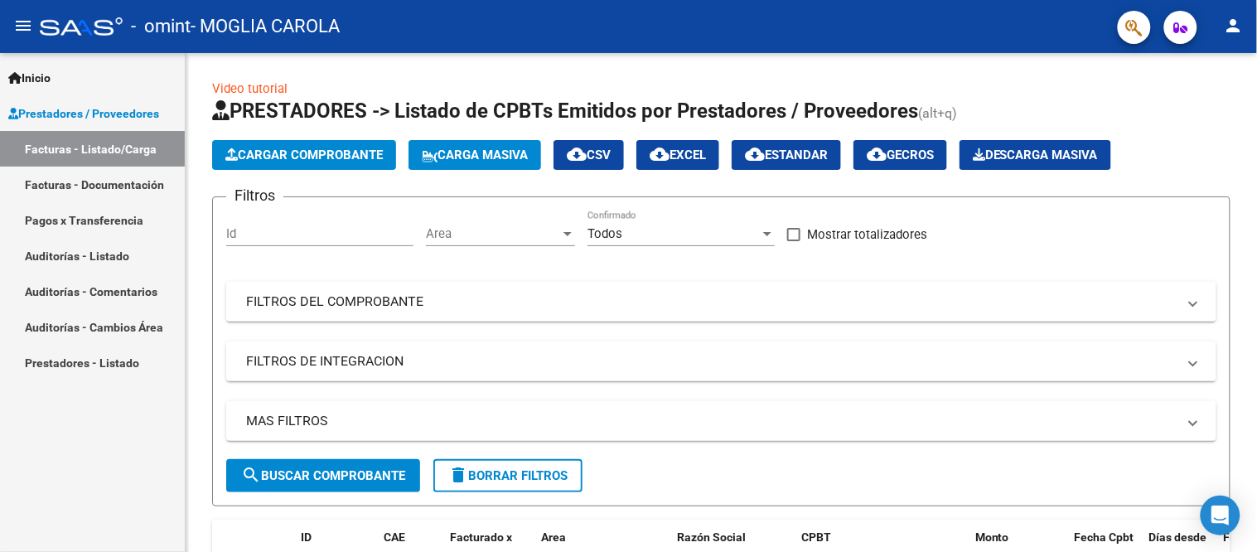
click at [69, 185] on link "Facturas - Documentación" at bounding box center [92, 185] width 185 height 36
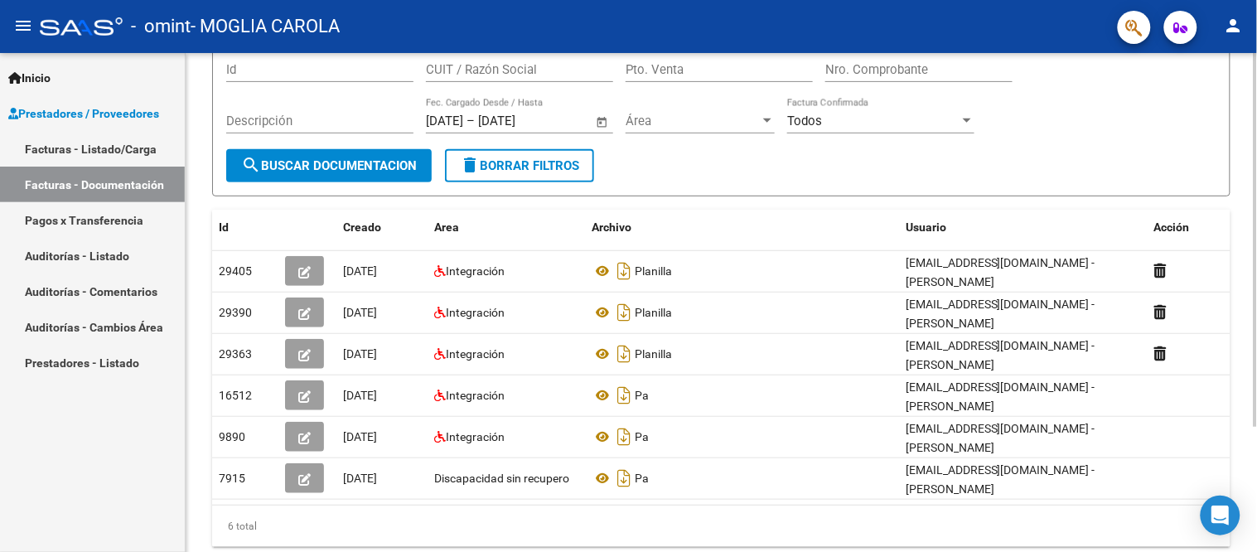
scroll to position [168, 0]
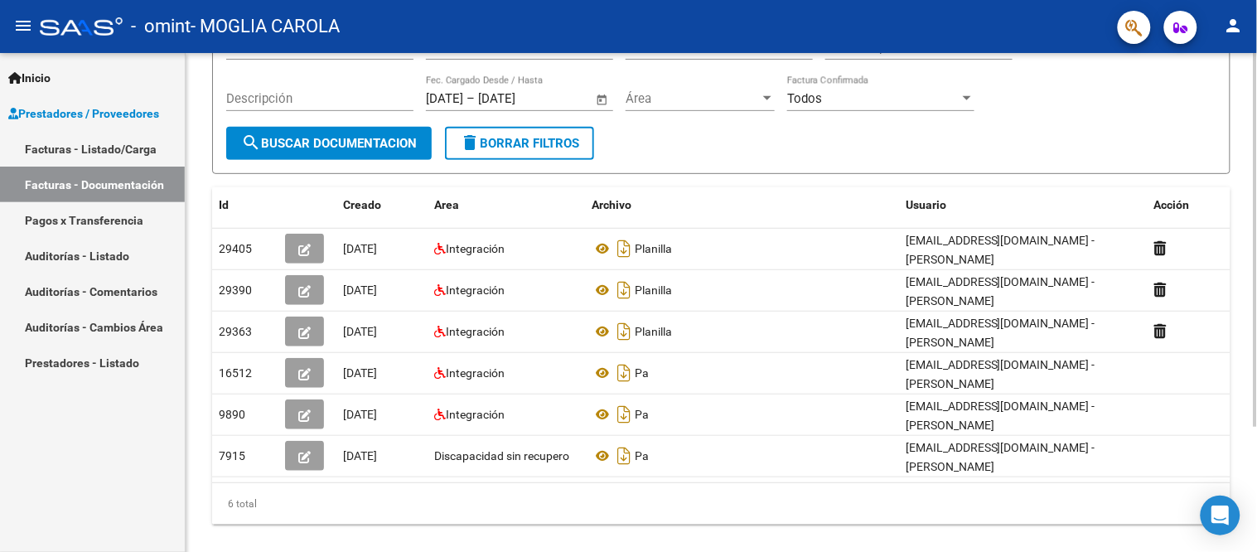
click at [1256, 336] on div at bounding box center [1255, 240] width 4 height 374
click at [880, 119] on div "Todos Factura Confirmada" at bounding box center [880, 100] width 187 height 51
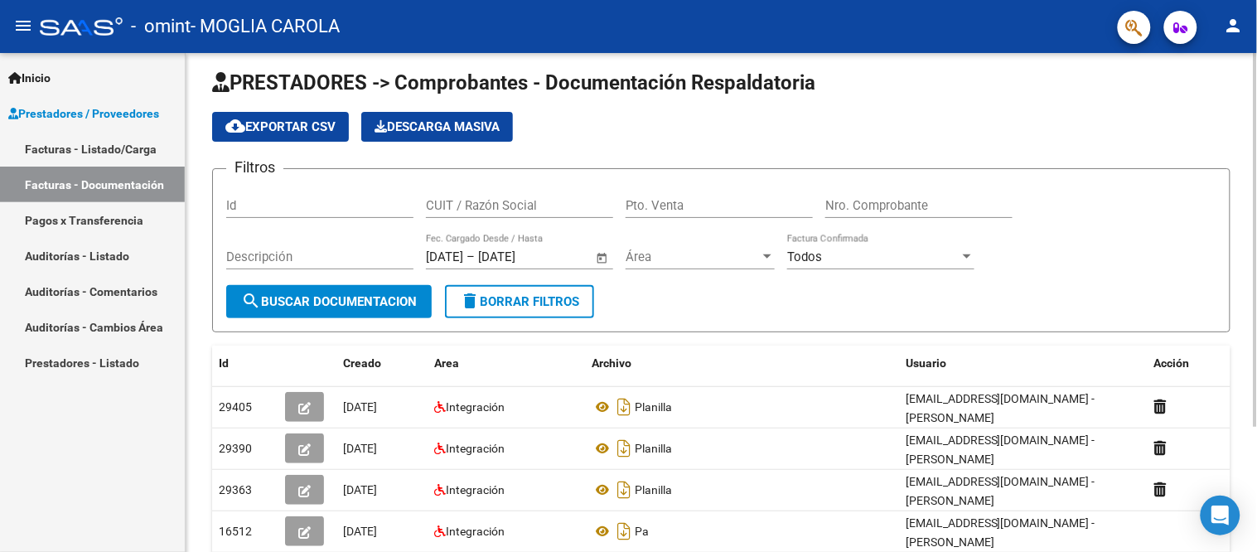
scroll to position [0, 0]
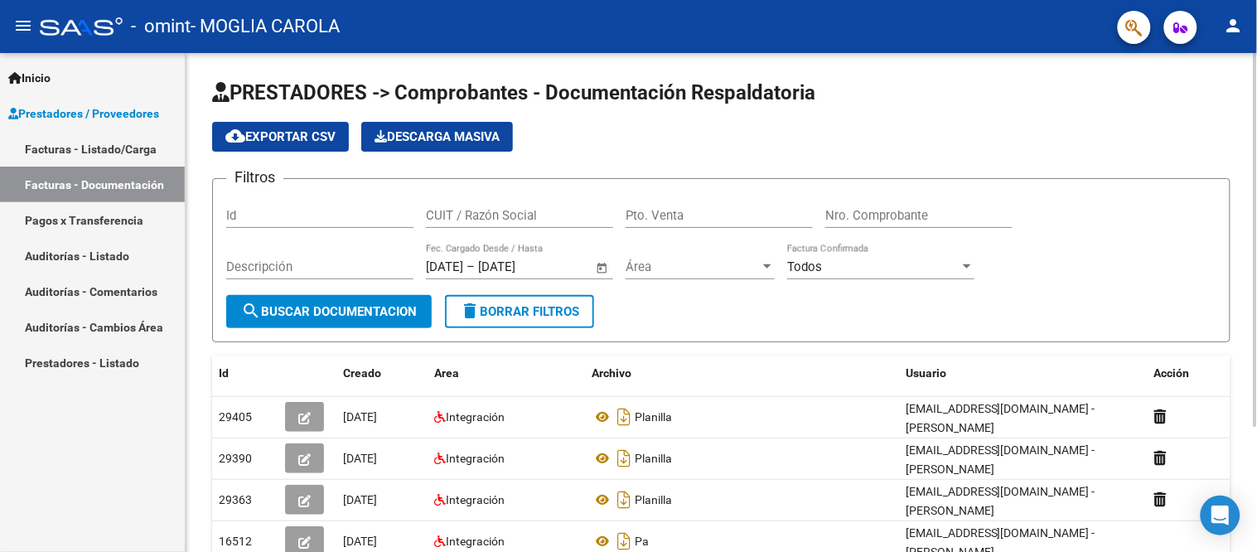
click at [1247, 60] on div "PRESTADORES -> Comprobantes - Documentación Respaldatoria cloud_download Export…" at bounding box center [723, 399] width 1075 height 693
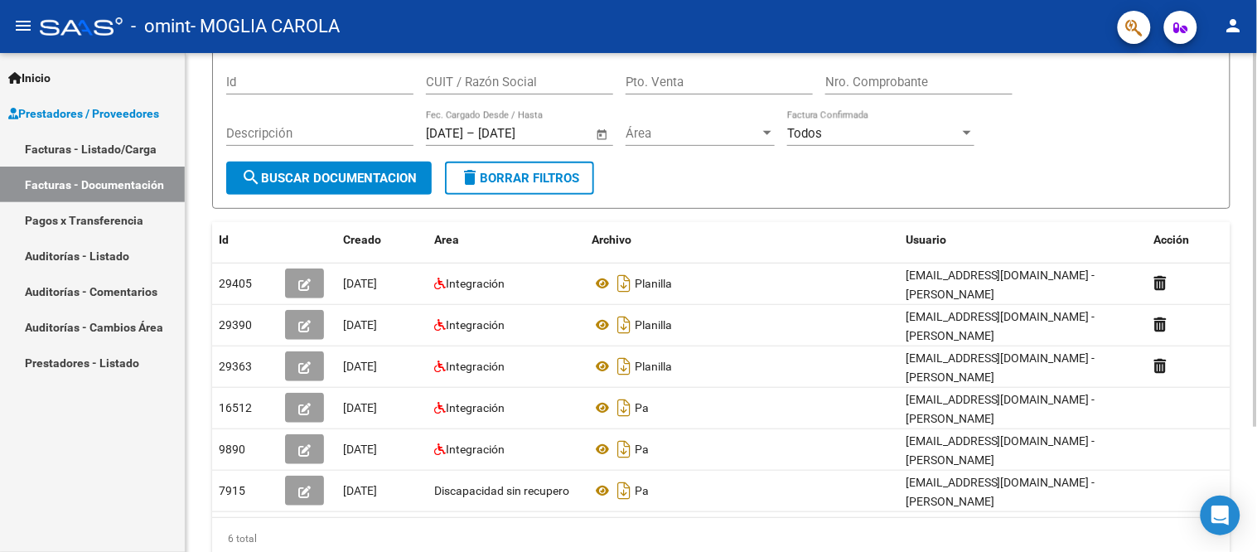
scroll to position [168, 0]
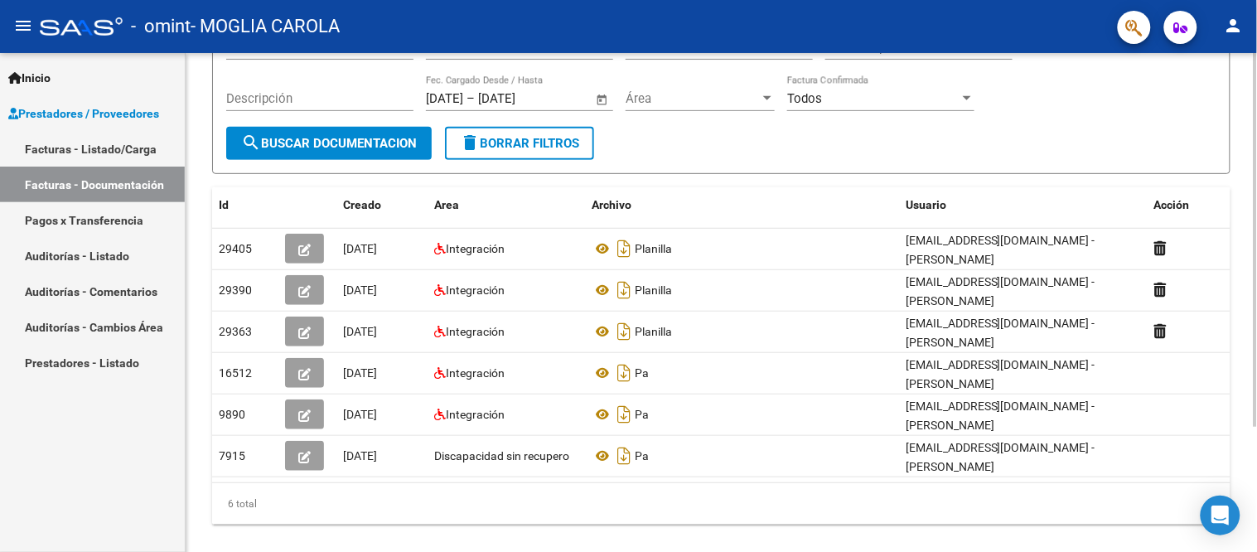
click at [1256, 427] on div at bounding box center [1255, 240] width 4 height 374
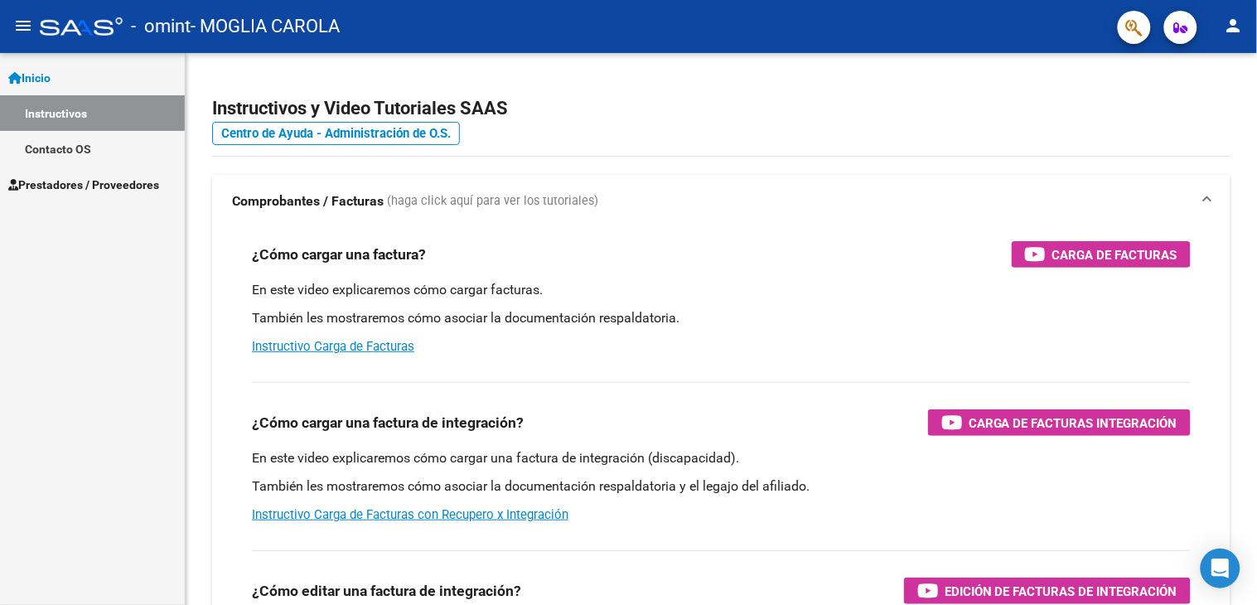
click at [88, 180] on span "Prestadores / Proveedores" at bounding box center [83, 185] width 151 height 18
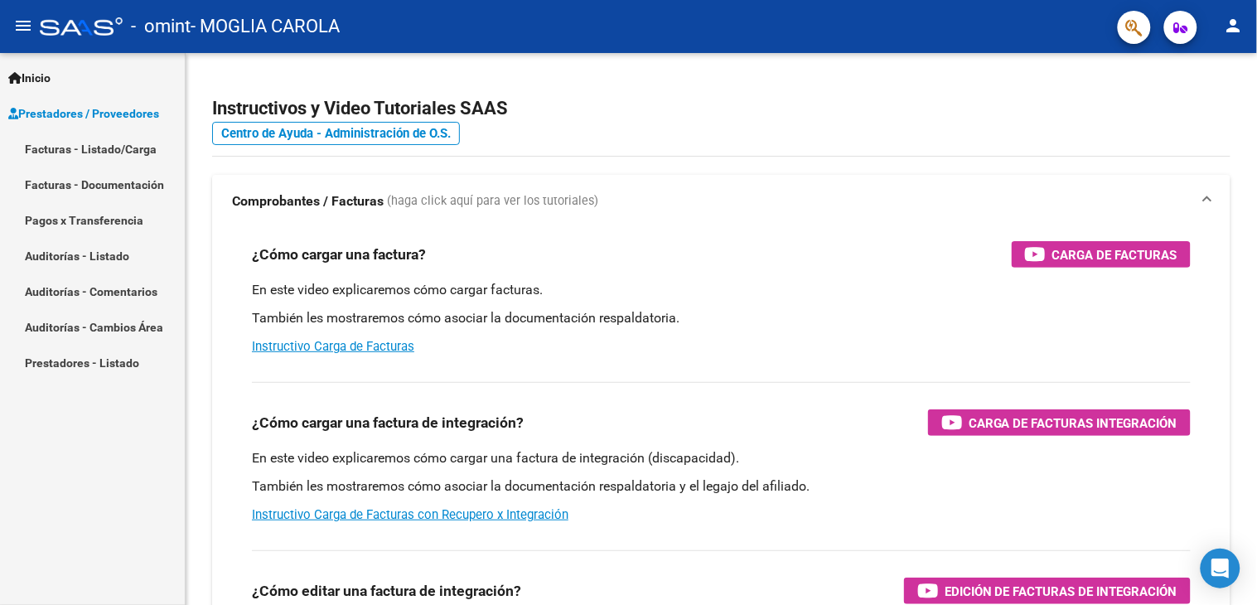
click at [95, 139] on link "Facturas - Listado/Carga" at bounding box center [92, 149] width 185 height 36
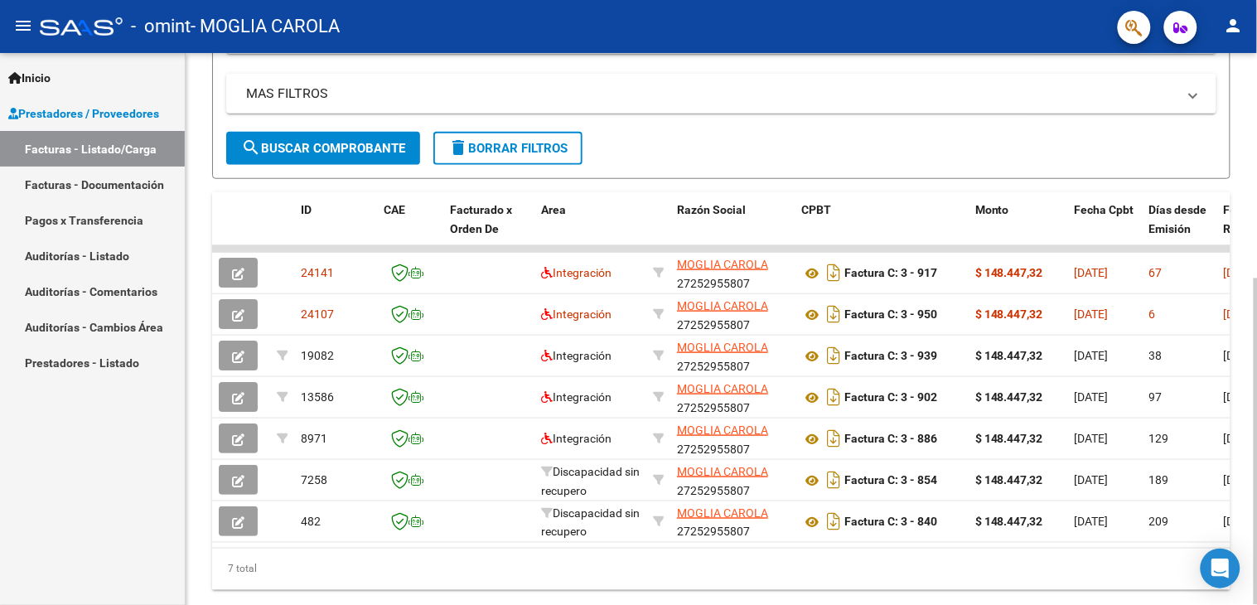
scroll to position [329, 0]
click at [1256, 412] on div at bounding box center [1255, 441] width 4 height 326
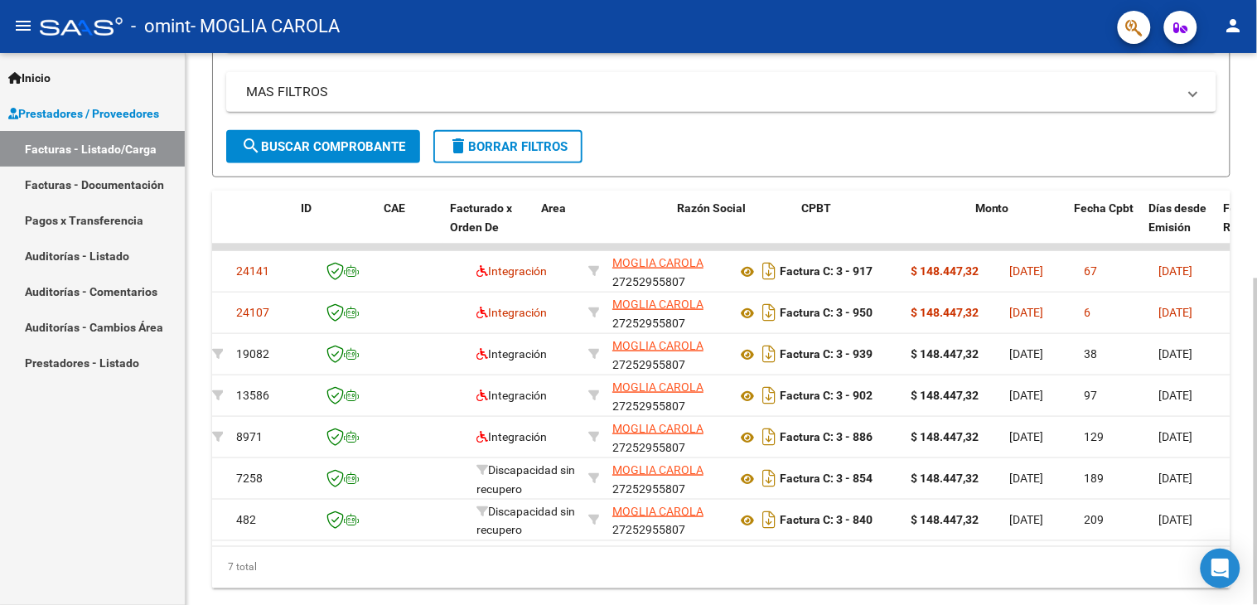
scroll to position [0, 0]
